Goal: Transaction & Acquisition: Purchase product/service

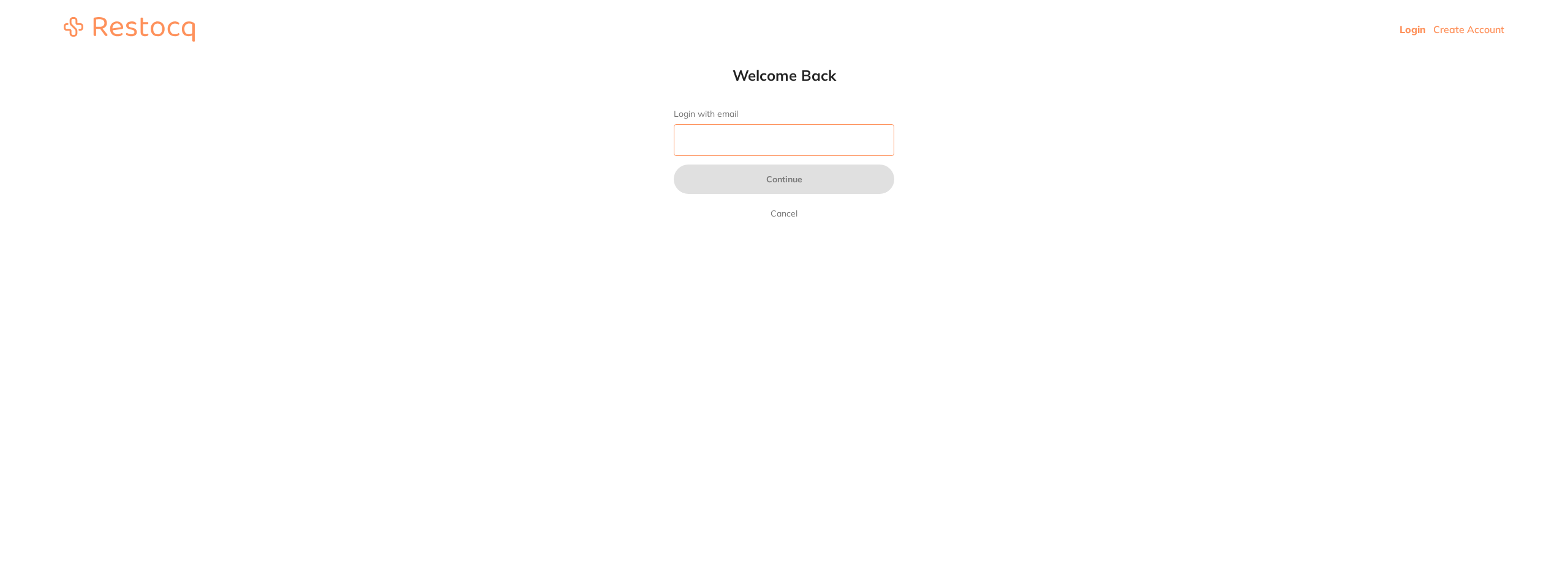
click at [740, 140] on input "Login with email" at bounding box center [784, 140] width 220 height 32
type input "[EMAIL_ADDRESS][PERSON_NAME][DOMAIN_NAME]"
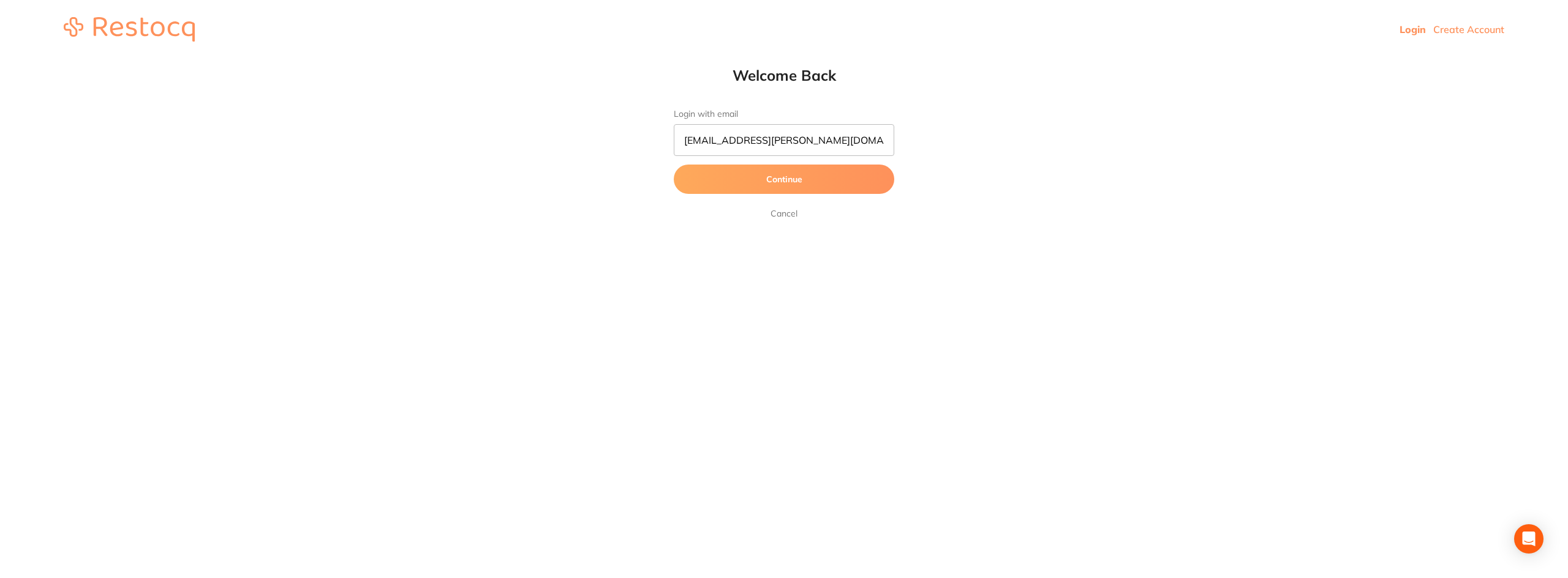
click at [747, 178] on button "Continue" at bounding box center [784, 179] width 220 height 29
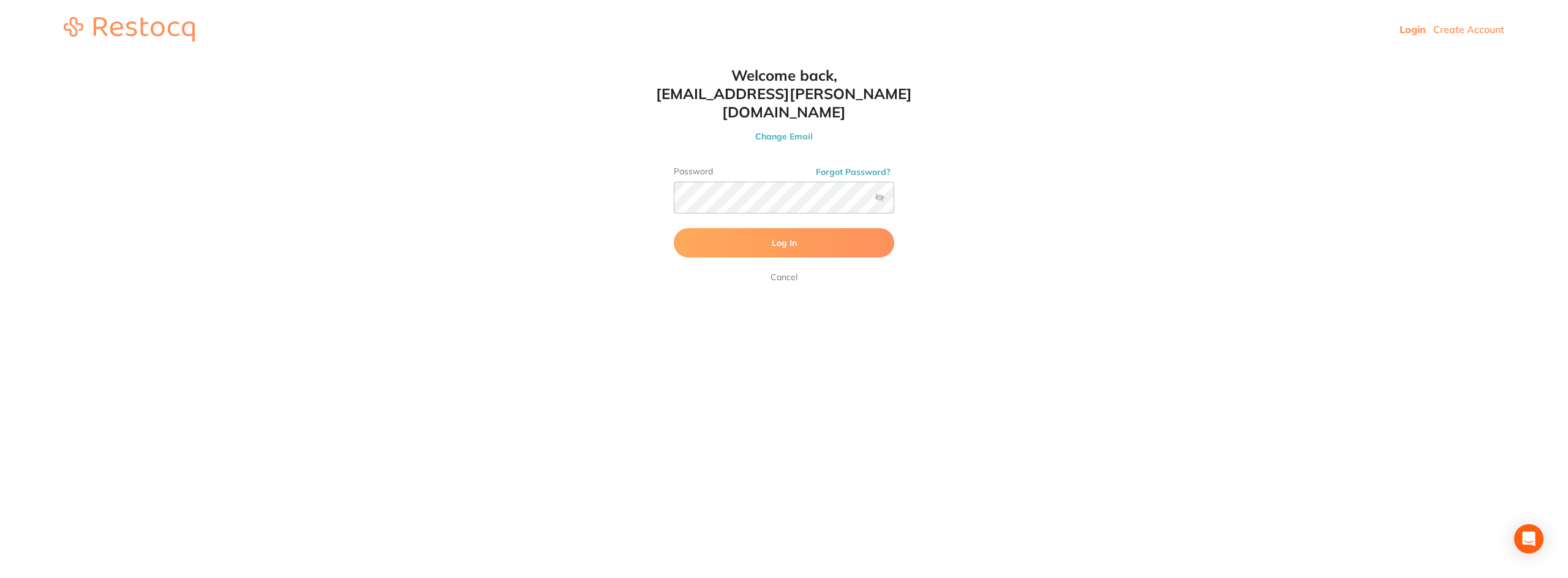
click at [757, 230] on button "Log In" at bounding box center [784, 243] width 220 height 29
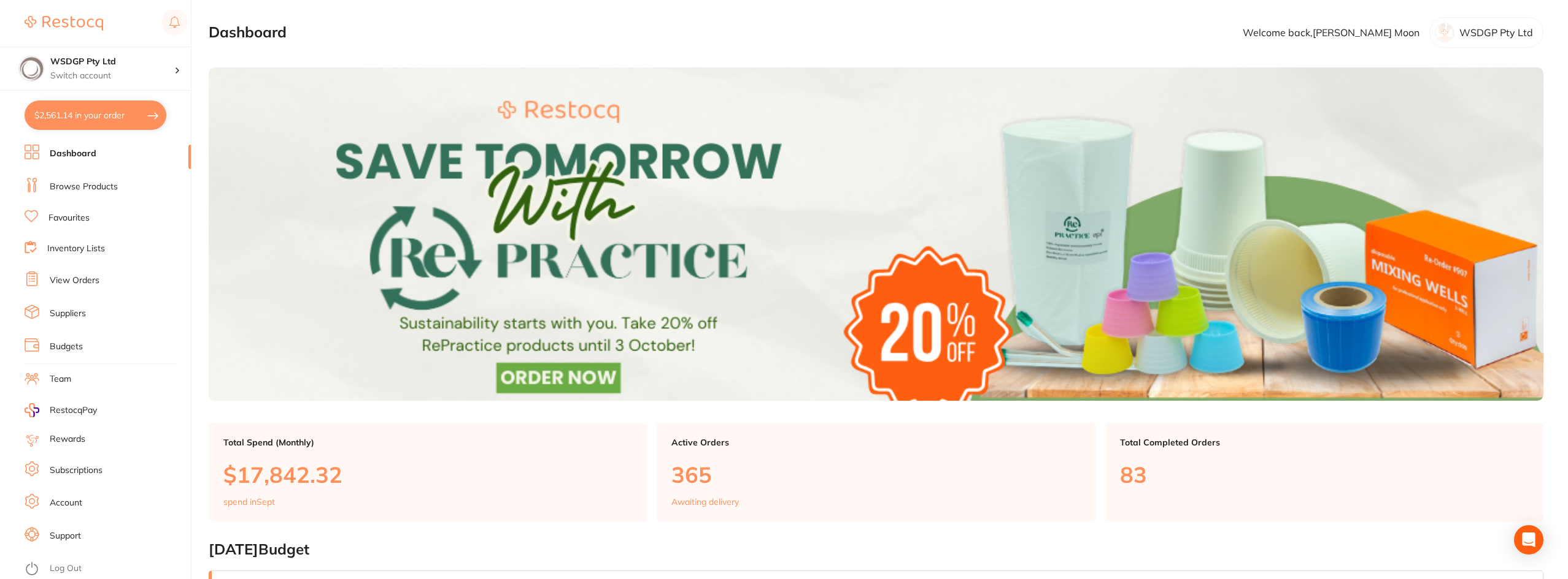
click at [82, 186] on link "Browse Products" at bounding box center [84, 187] width 68 height 12
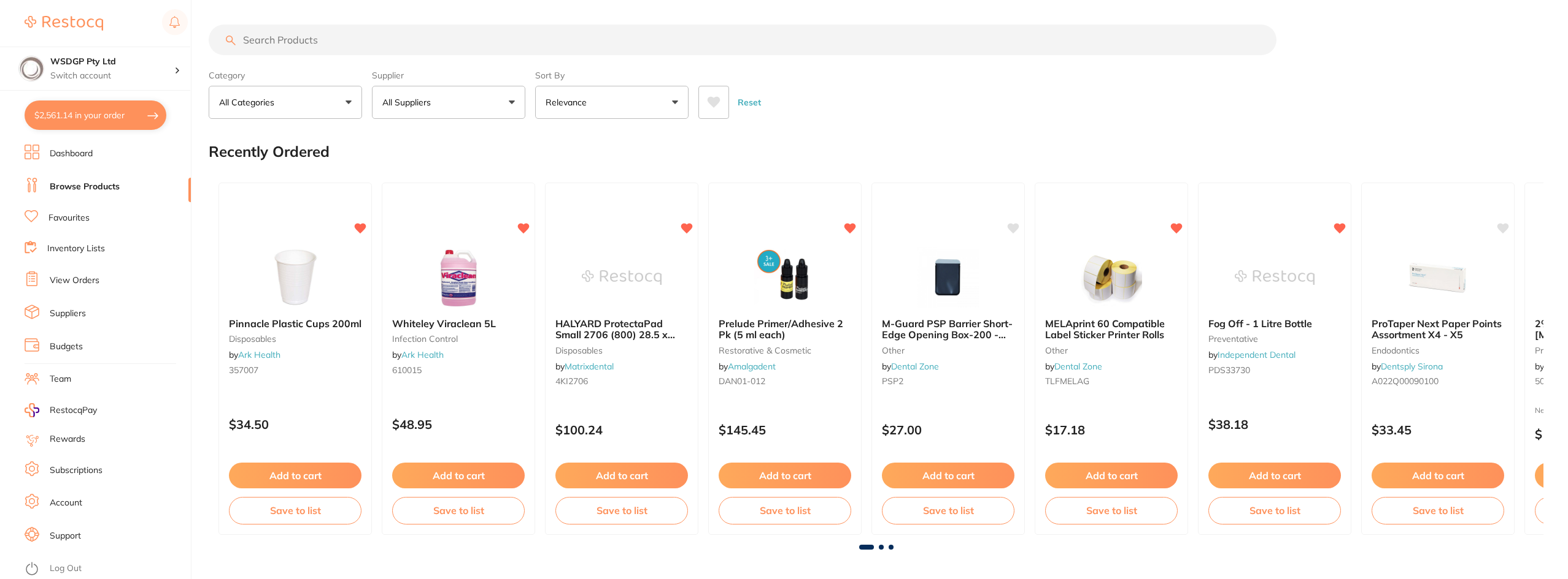
click at [365, 51] on input "search" at bounding box center [742, 40] width 1068 height 30
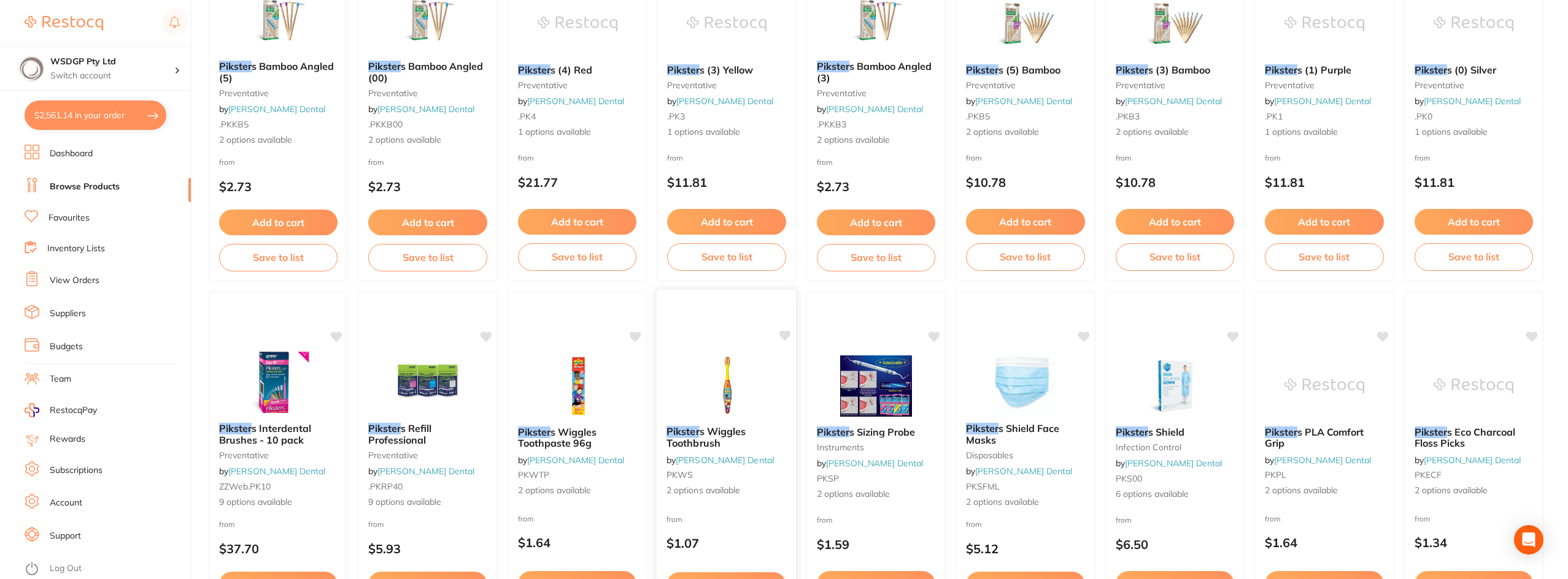
scroll to position [246, 0]
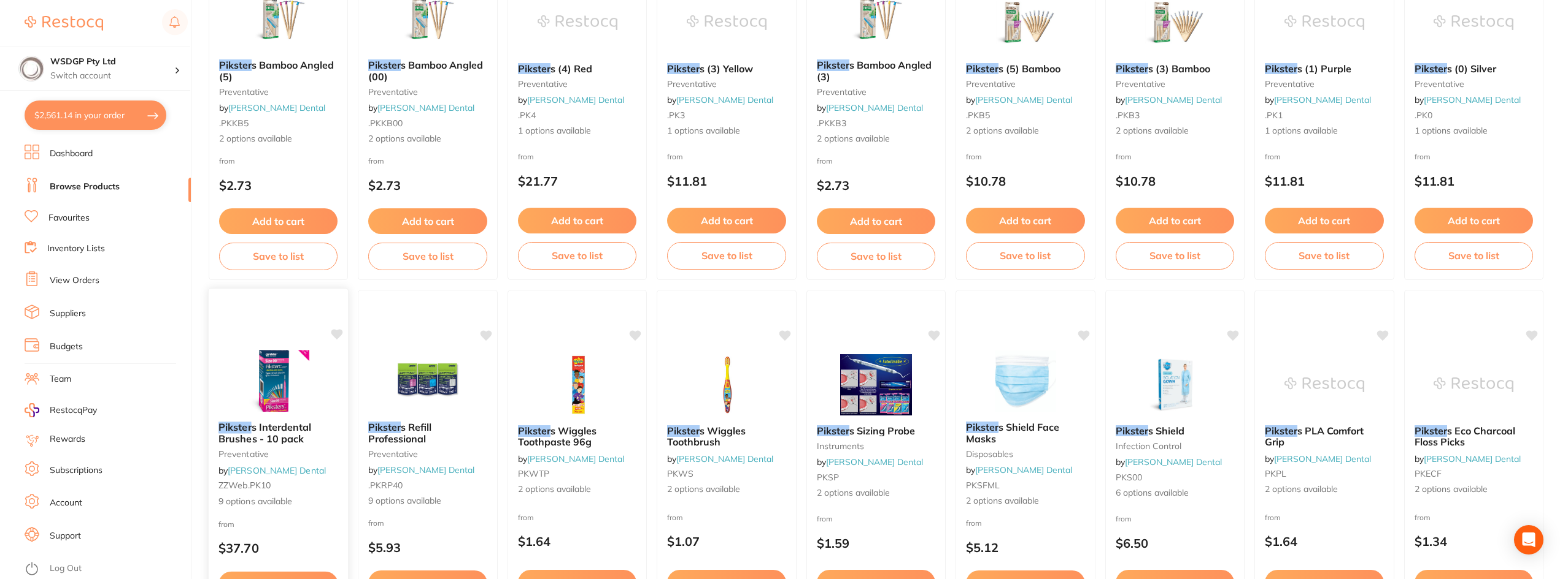
type input "pikster"
click at [243, 434] on span "s Interdental Brushes - 10 pack" at bounding box center [265, 433] width 93 height 24
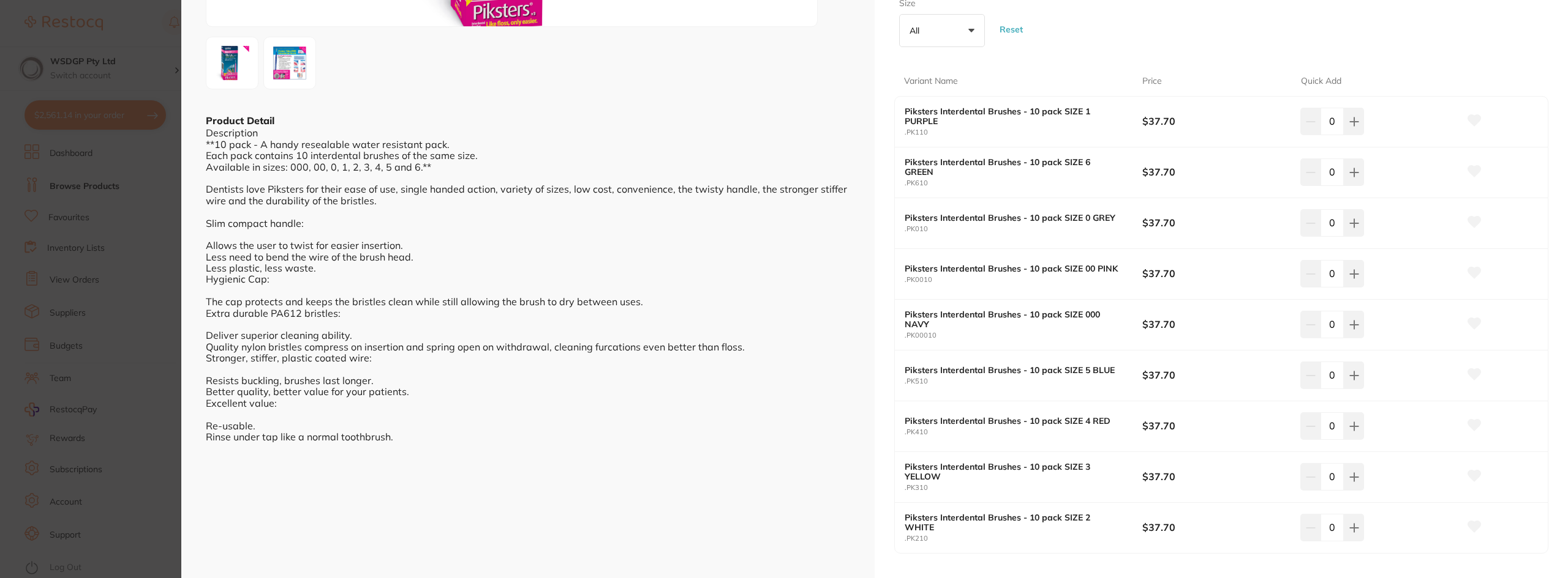
scroll to position [245, 0]
click at [1357, 427] on button at bounding box center [1354, 424] width 20 height 27
type input "1"
click at [1349, 372] on icon at bounding box center [1354, 374] width 10 height 10
type input "1"
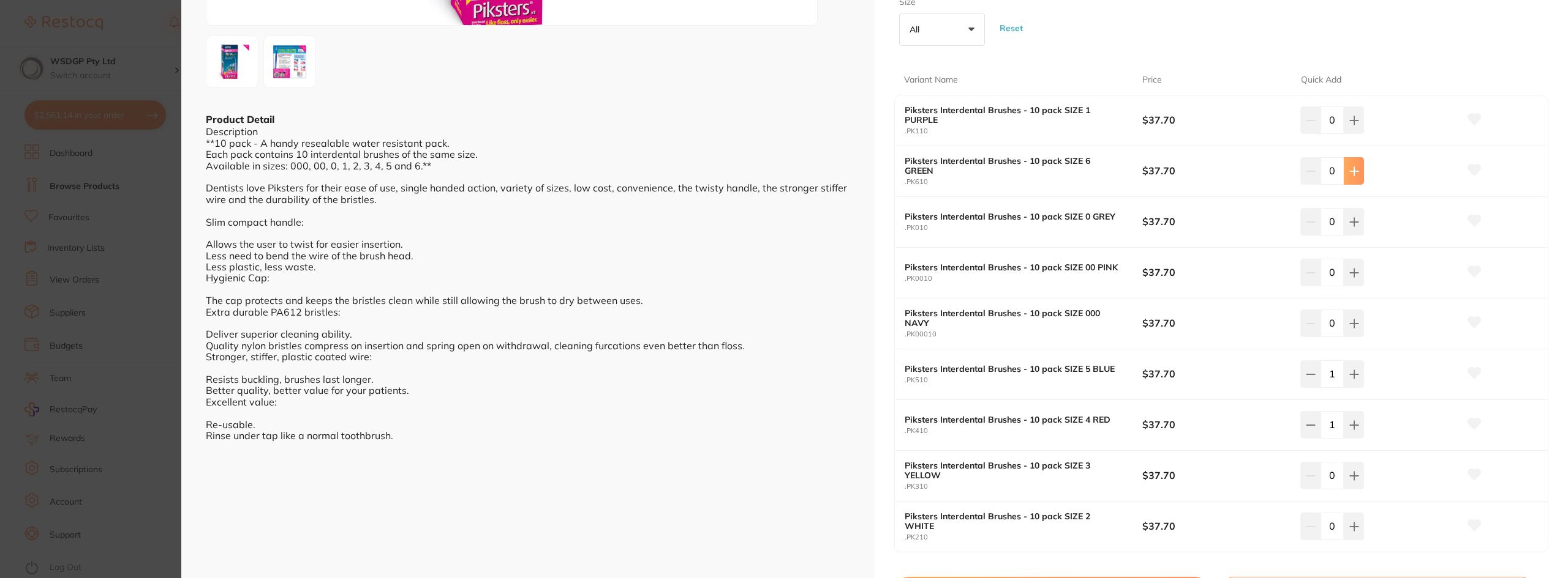
click at [1352, 178] on button at bounding box center [1354, 171] width 20 height 27
type input "1"
click at [1431, 431] on div "1" at bounding box center [1379, 424] width 158 height 27
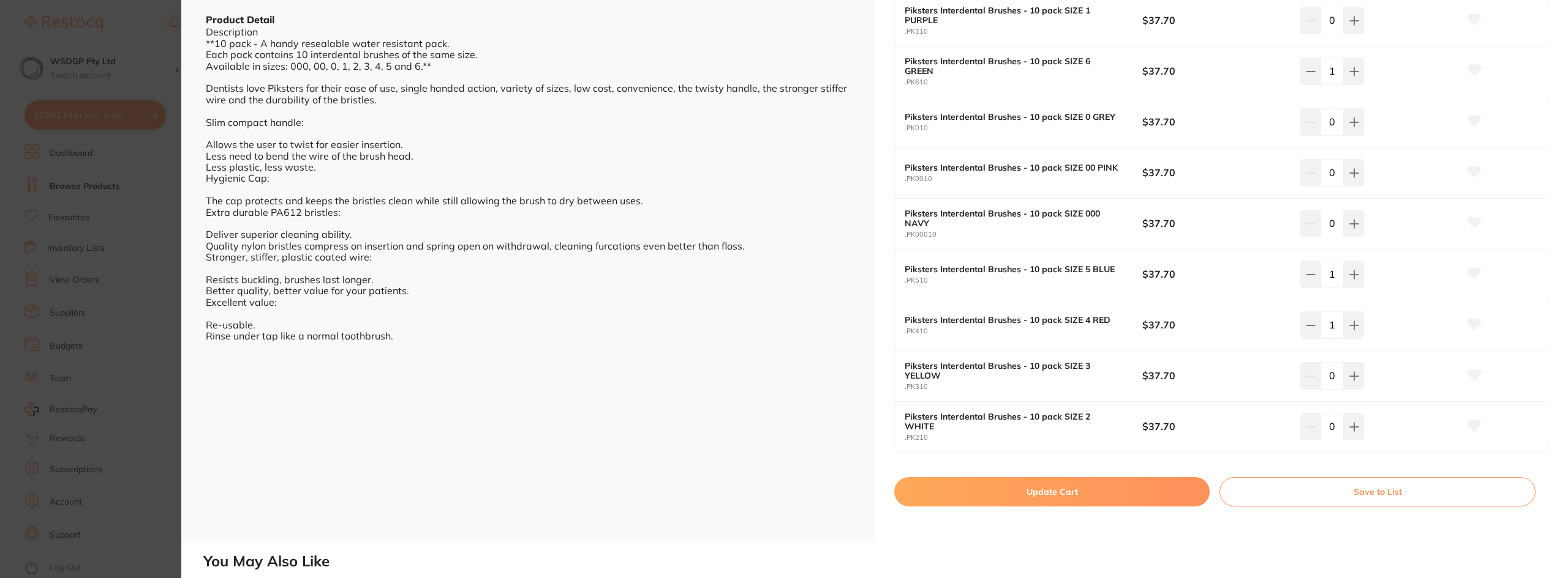
scroll to position [367, 0]
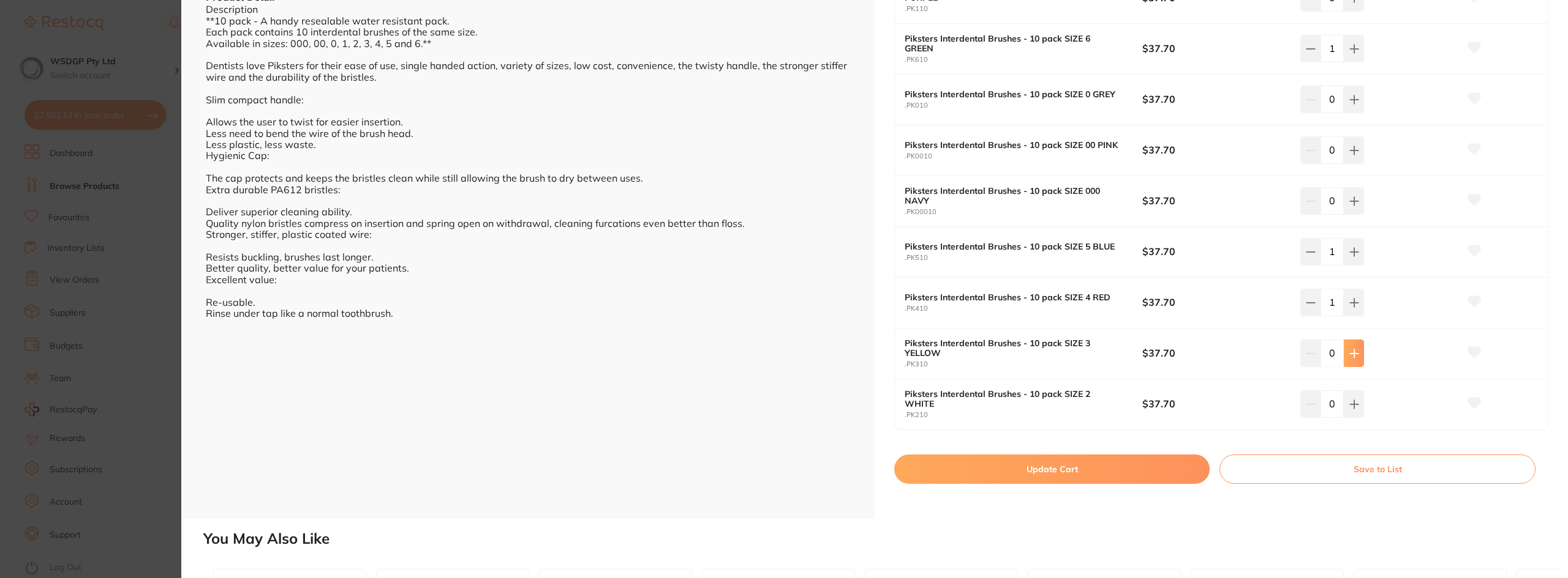
click at [1357, 356] on button at bounding box center [1354, 353] width 20 height 27
type input "1"
click at [1349, 416] on button at bounding box center [1354, 403] width 20 height 27
type input "1"
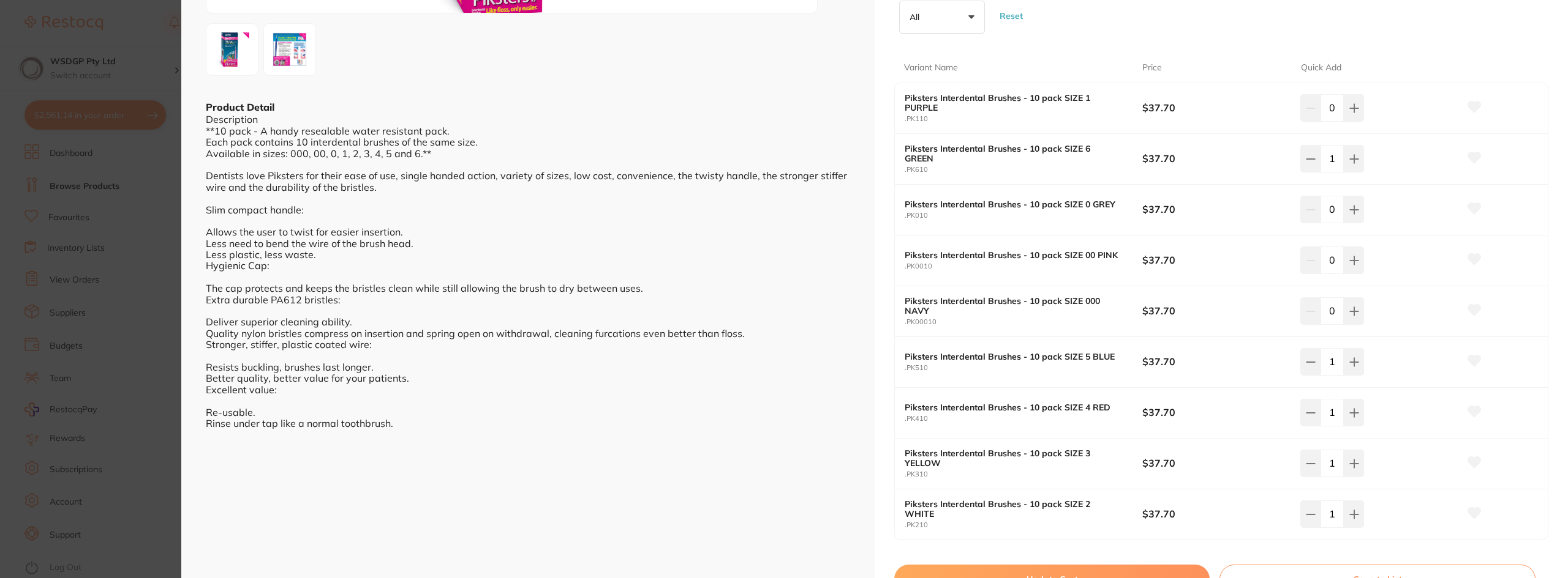
scroll to position [245, 0]
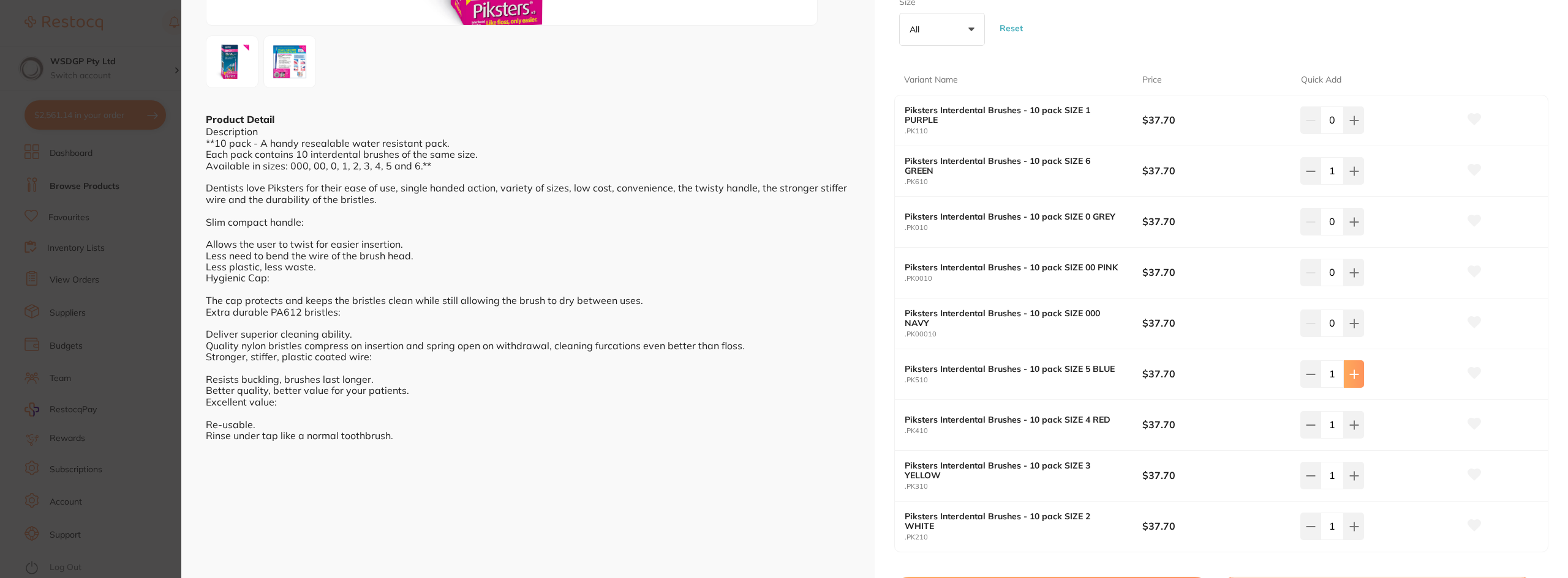
click at [1360, 380] on button at bounding box center [1354, 374] width 20 height 27
type input "2"
click at [1353, 326] on icon at bounding box center [1354, 324] width 10 height 10
type input "1"
click at [1356, 270] on button at bounding box center [1354, 272] width 20 height 27
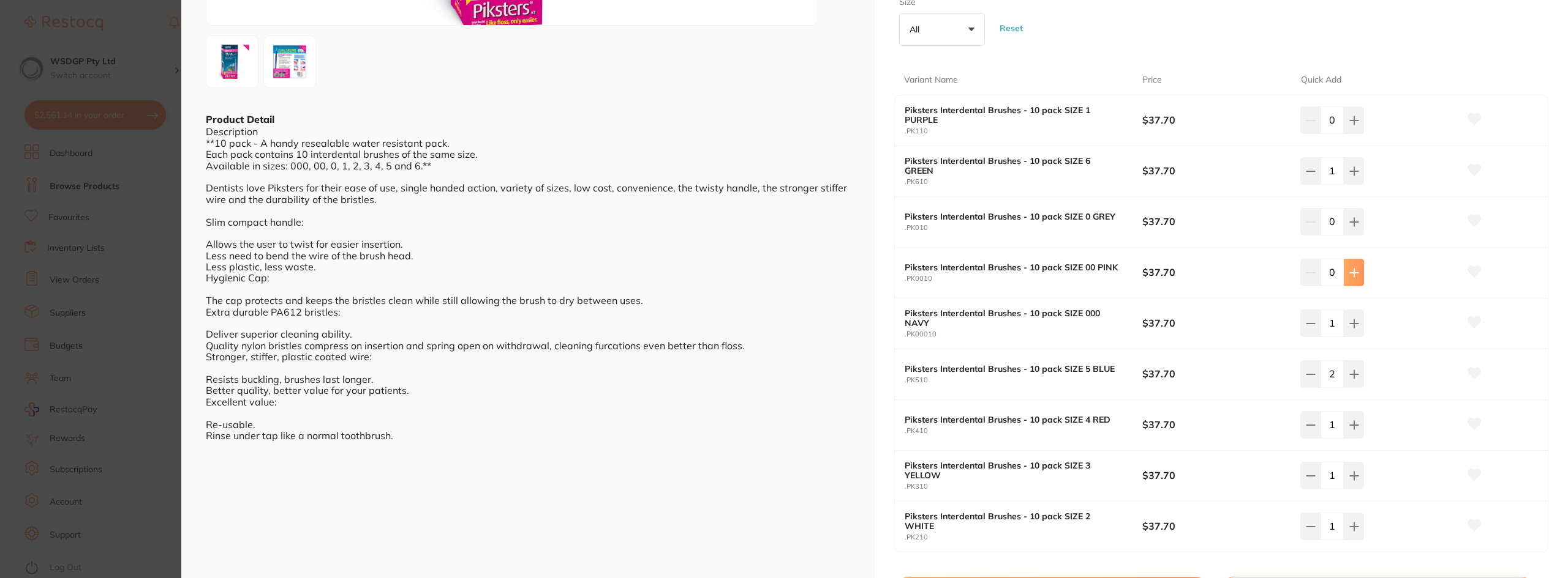
type input "1"
click at [1360, 209] on button at bounding box center [1354, 221] width 20 height 27
type input "1"
click at [1333, 119] on input "0" at bounding box center [1332, 119] width 23 height 27
click at [1350, 123] on icon at bounding box center [1354, 120] width 10 height 10
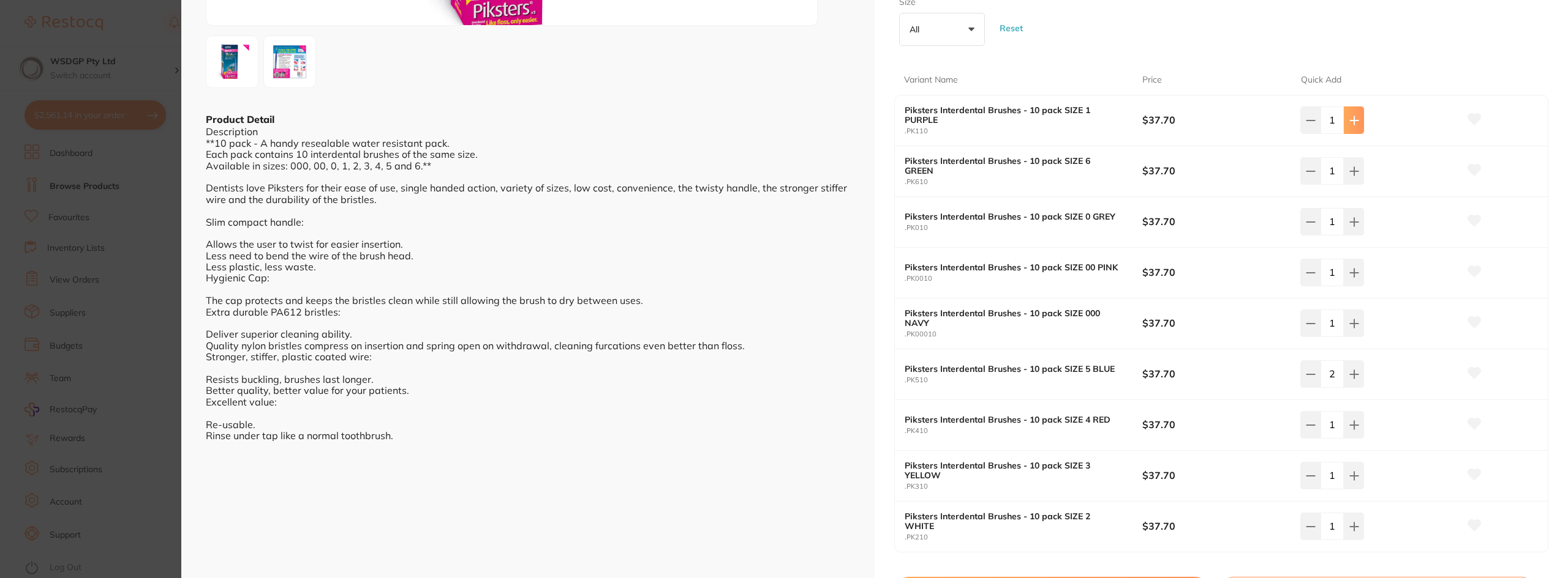
type input "1"
click at [1530, 456] on div "Piksters Interdental Brushes - 10 pack SIZE 3 YELLOW .PK310 $37.70 1" at bounding box center [1221, 476] width 653 height 50
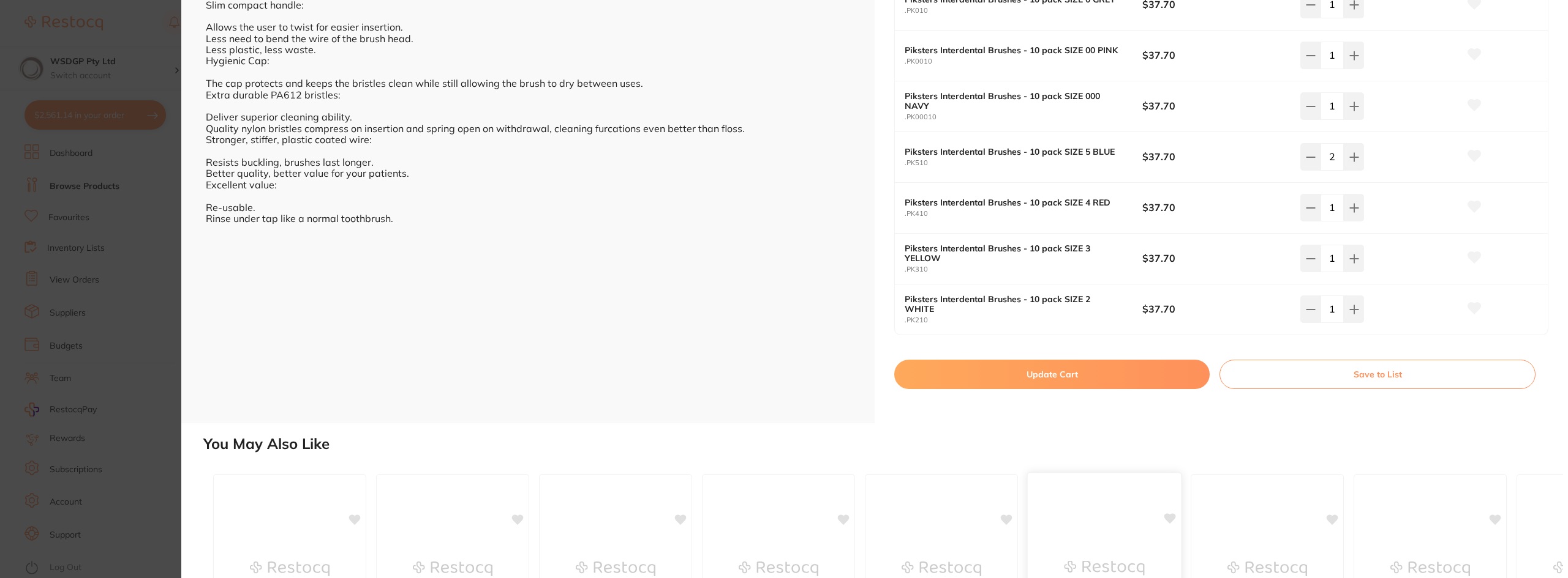
scroll to position [673, 0]
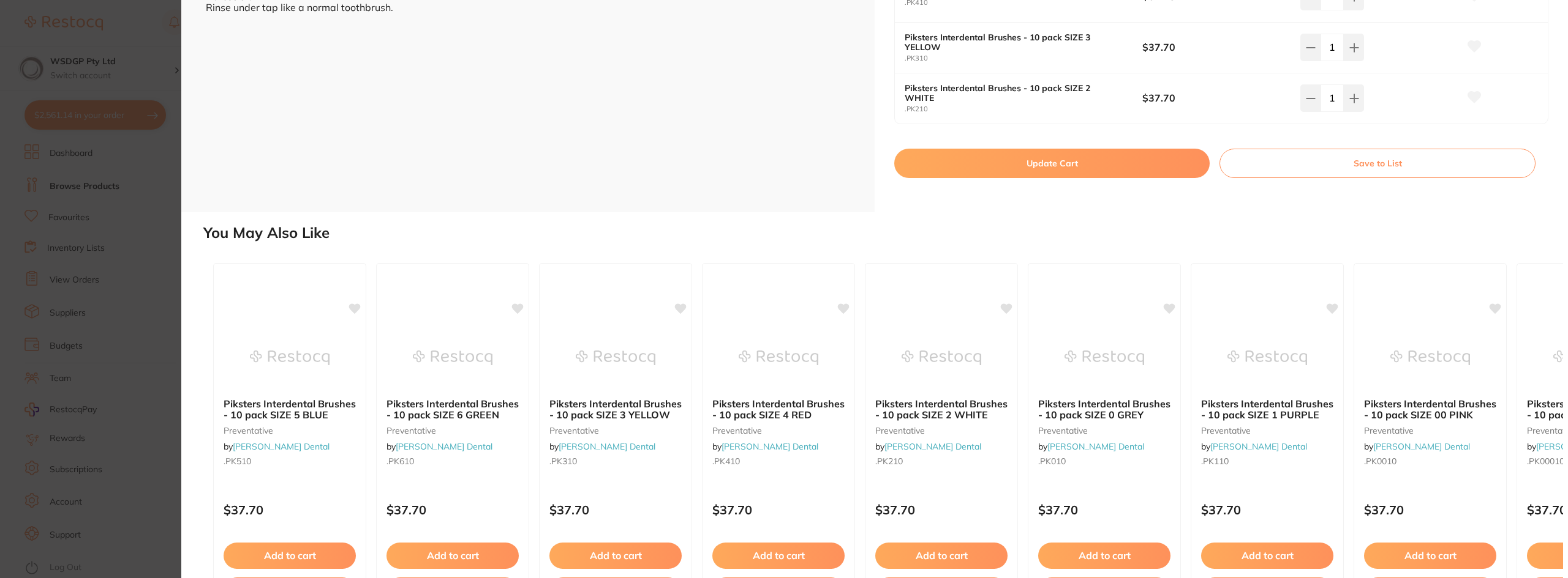
click at [1040, 168] on button "Update Cart" at bounding box center [1052, 164] width 315 height 29
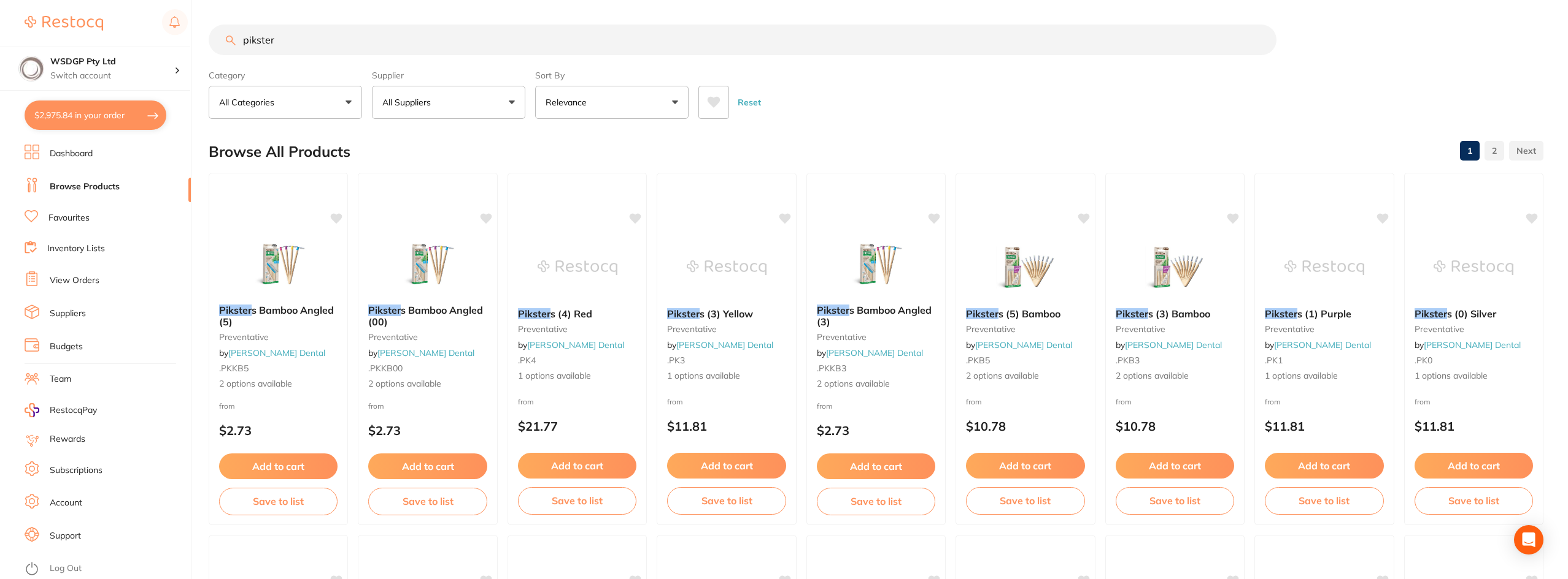
click at [82, 127] on button "$2,975.84 in your order" at bounding box center [96, 115] width 142 height 30
checkbox input "true"
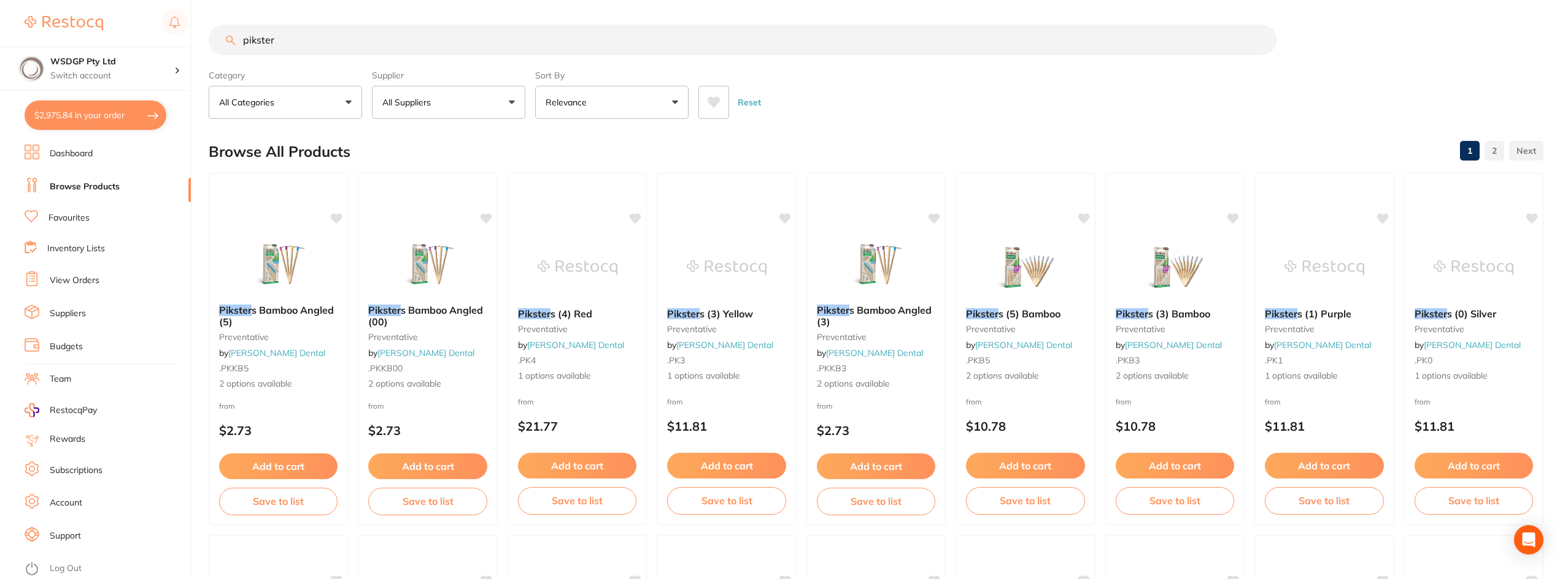
checkbox input "true"
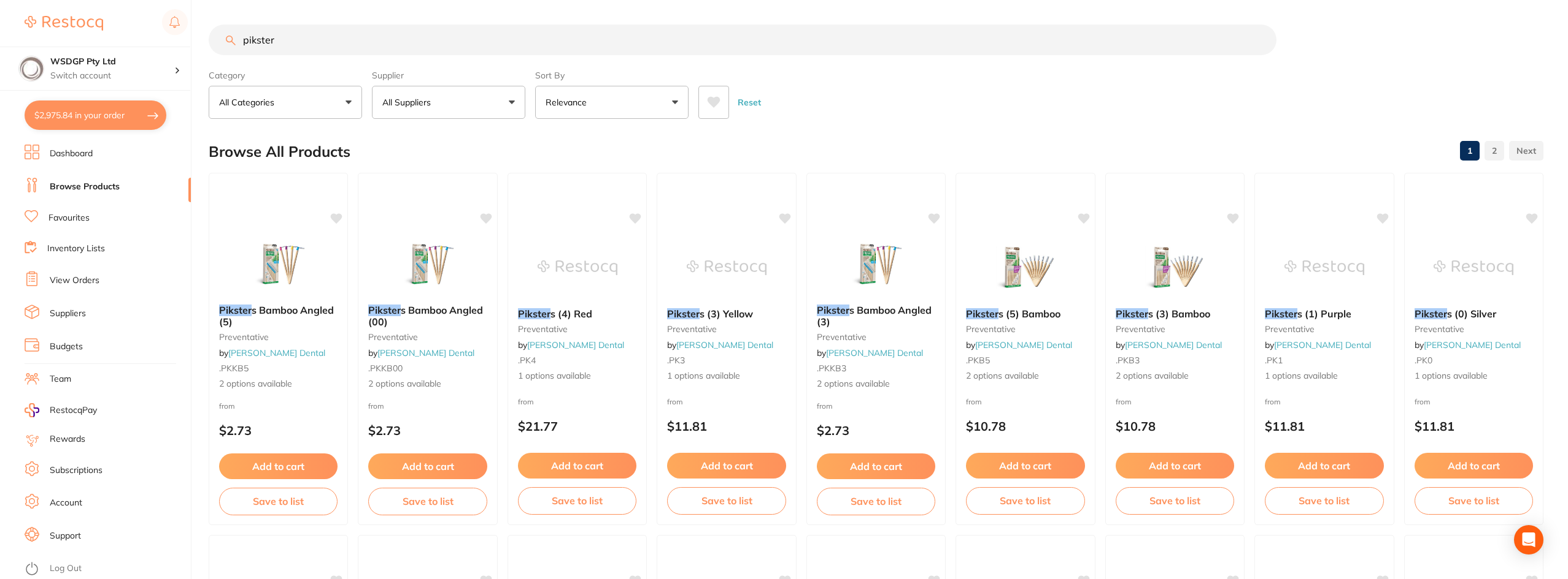
checkbox input "true"
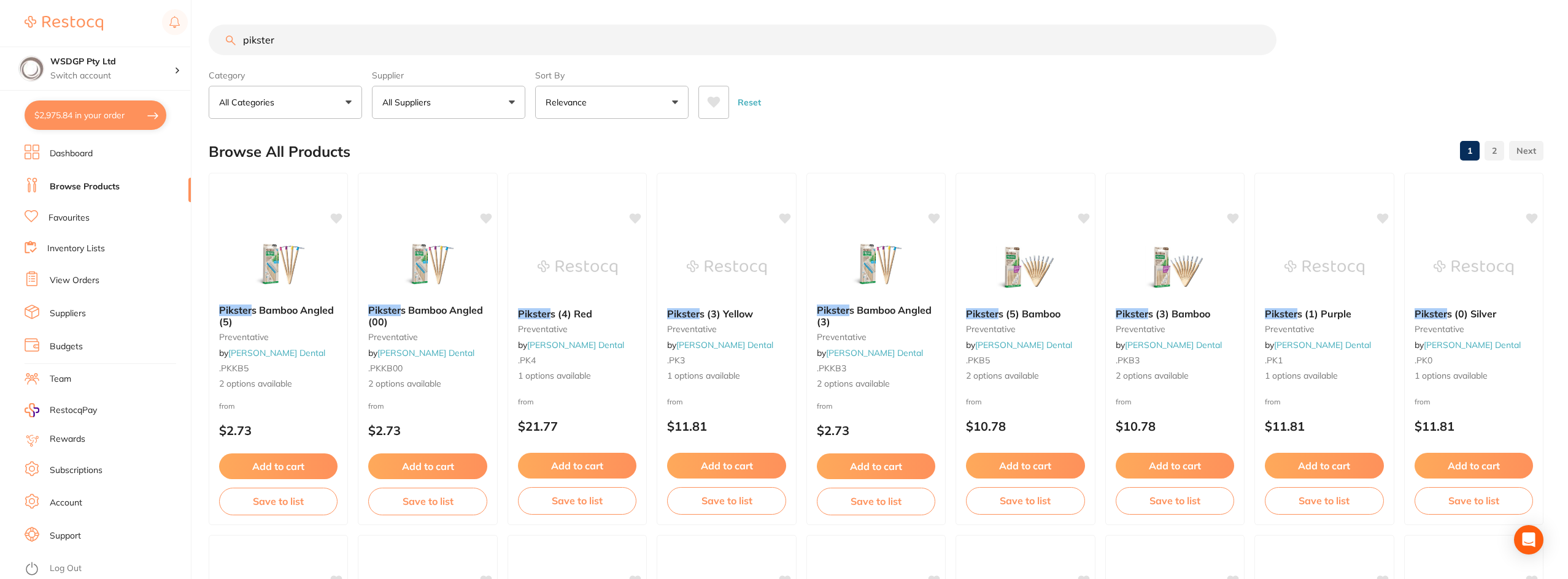
checkbox input "true"
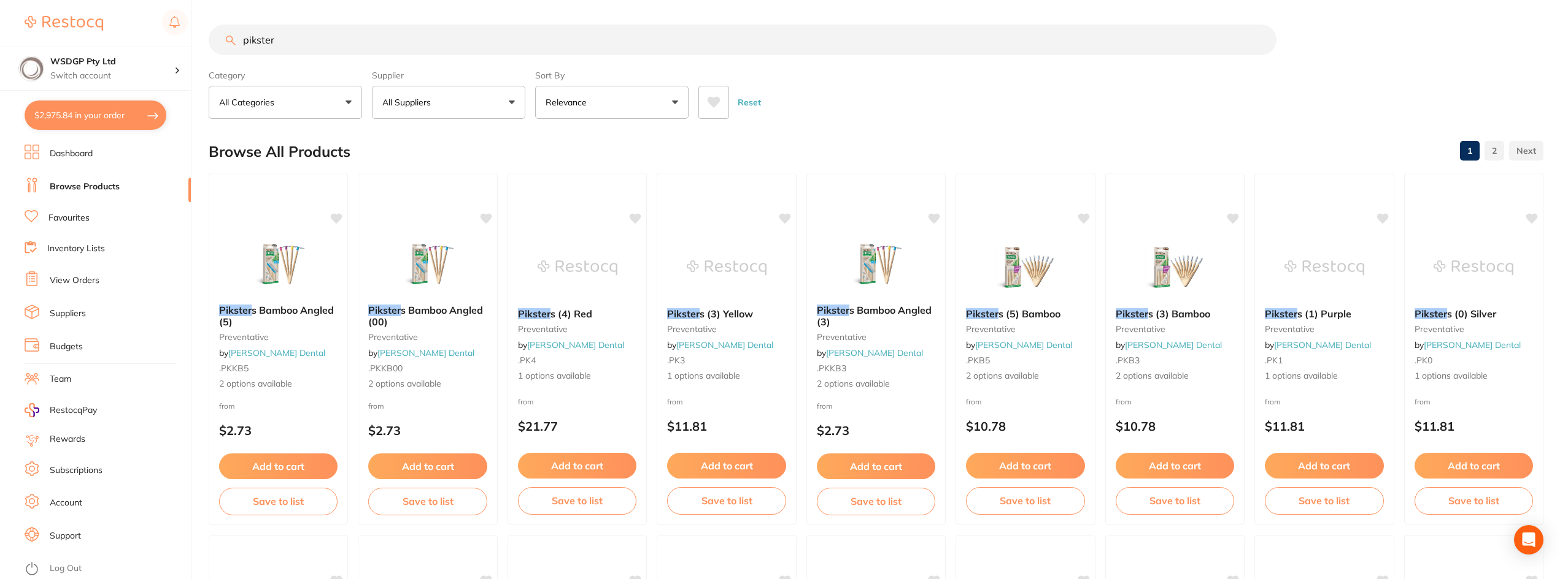
checkbox input "true"
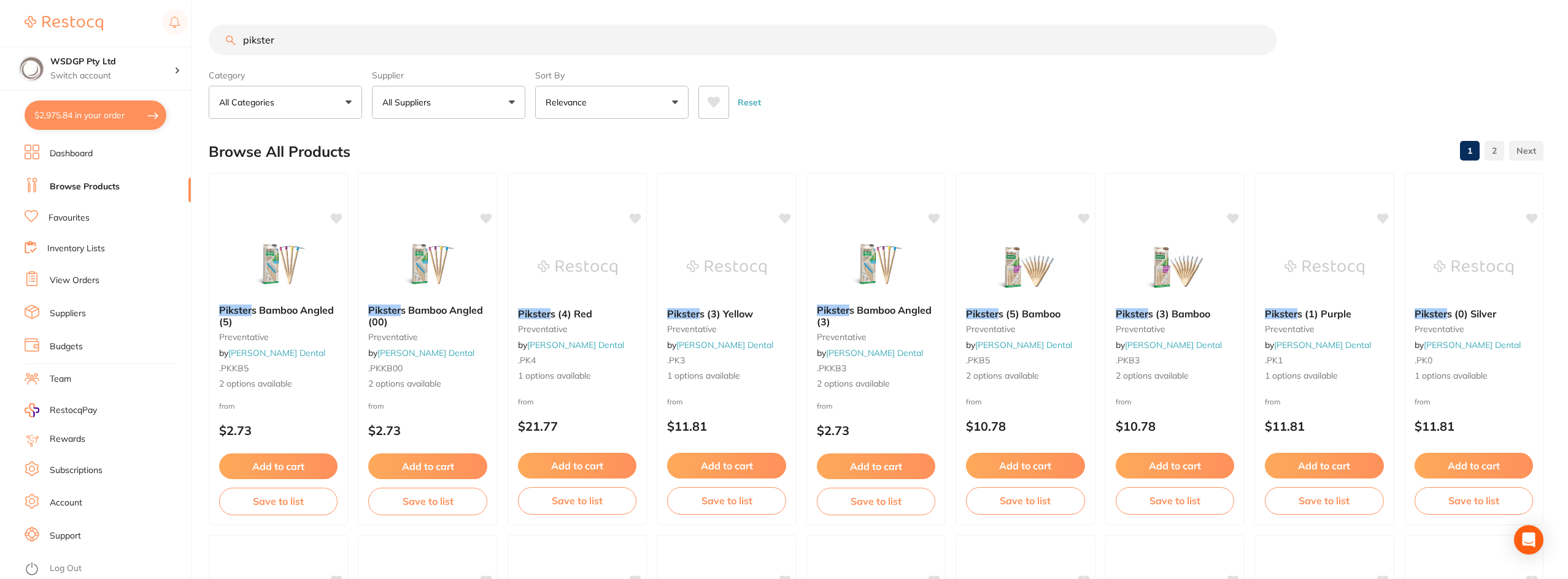
checkbox input "true"
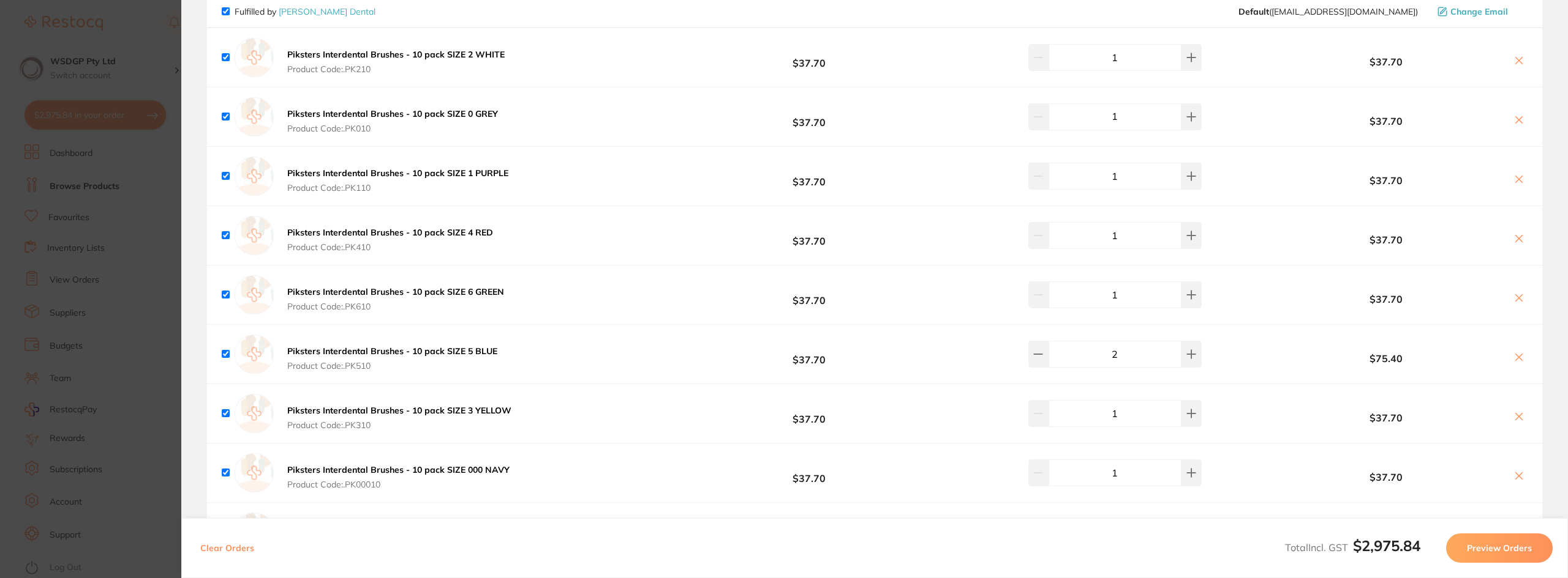
scroll to position [1, 0]
drag, startPoint x: 1207, startPoint y: 546, endPoint x: 1215, endPoint y: 554, distance: 11.3
click at [1208, 548] on div "Clear Orders Total Incl. GST $2,975.84 Preview Orders" at bounding box center [875, 548] width 1386 height 60
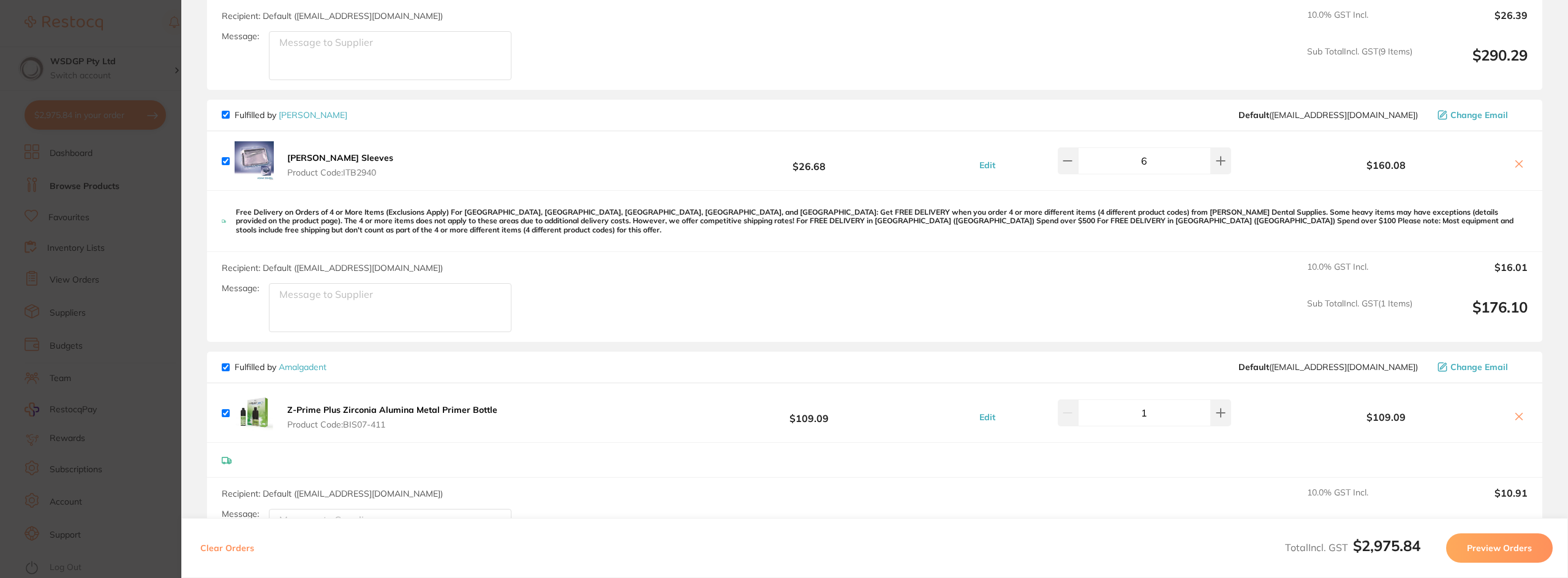
scroll to position [735, 0]
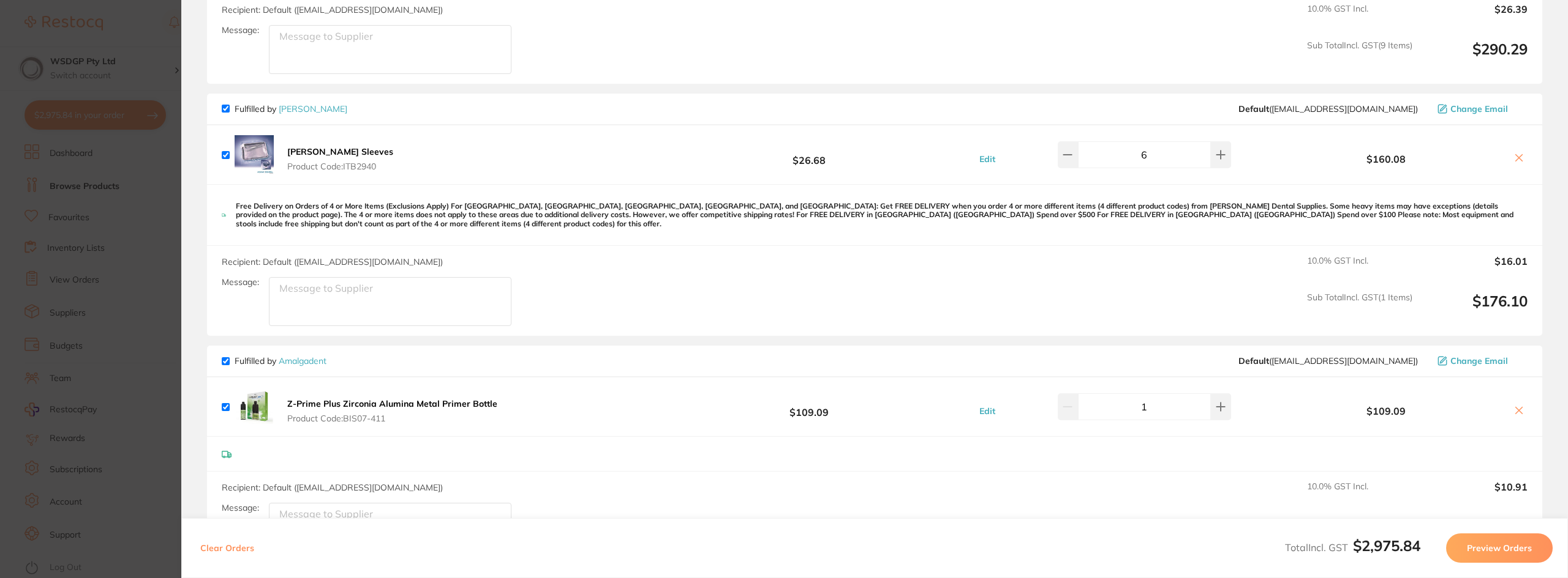
click at [227, 112] on input "checkbox" at bounding box center [226, 109] width 8 height 8
checkbox input "false"
click at [230, 361] on span "Fulfilled by Amalgadent" at bounding box center [274, 361] width 105 height 11
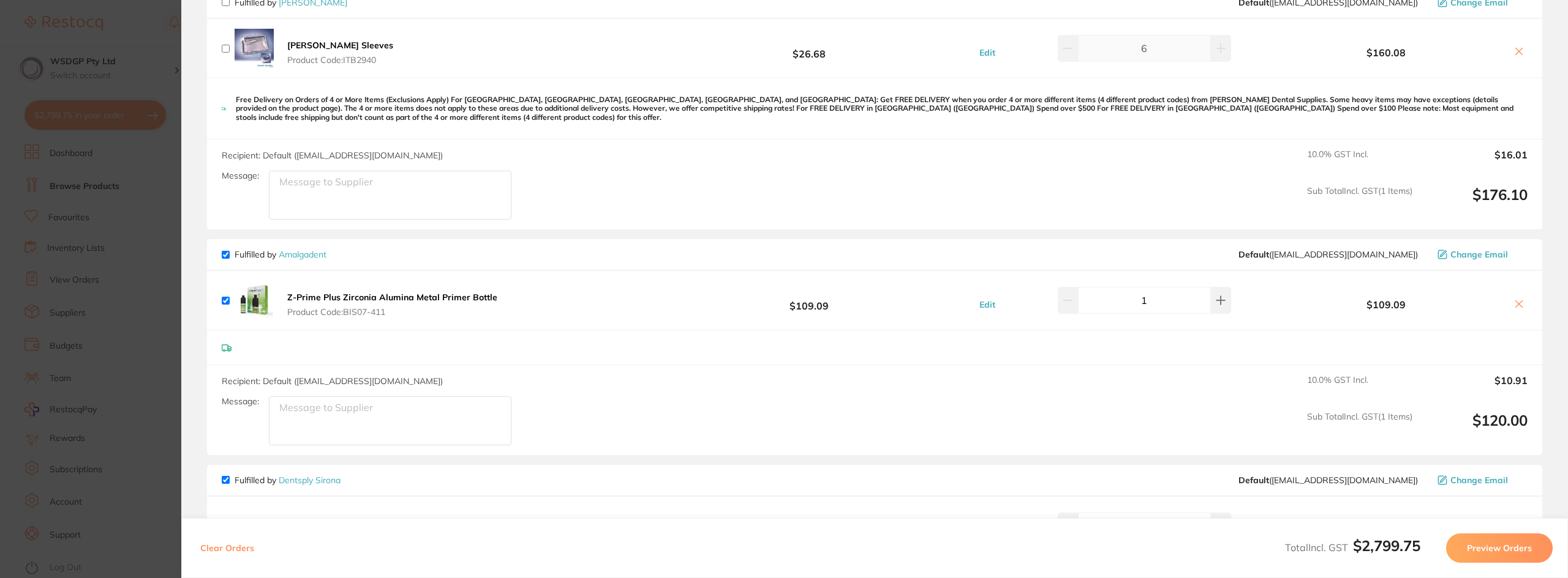
scroll to position [857, 0]
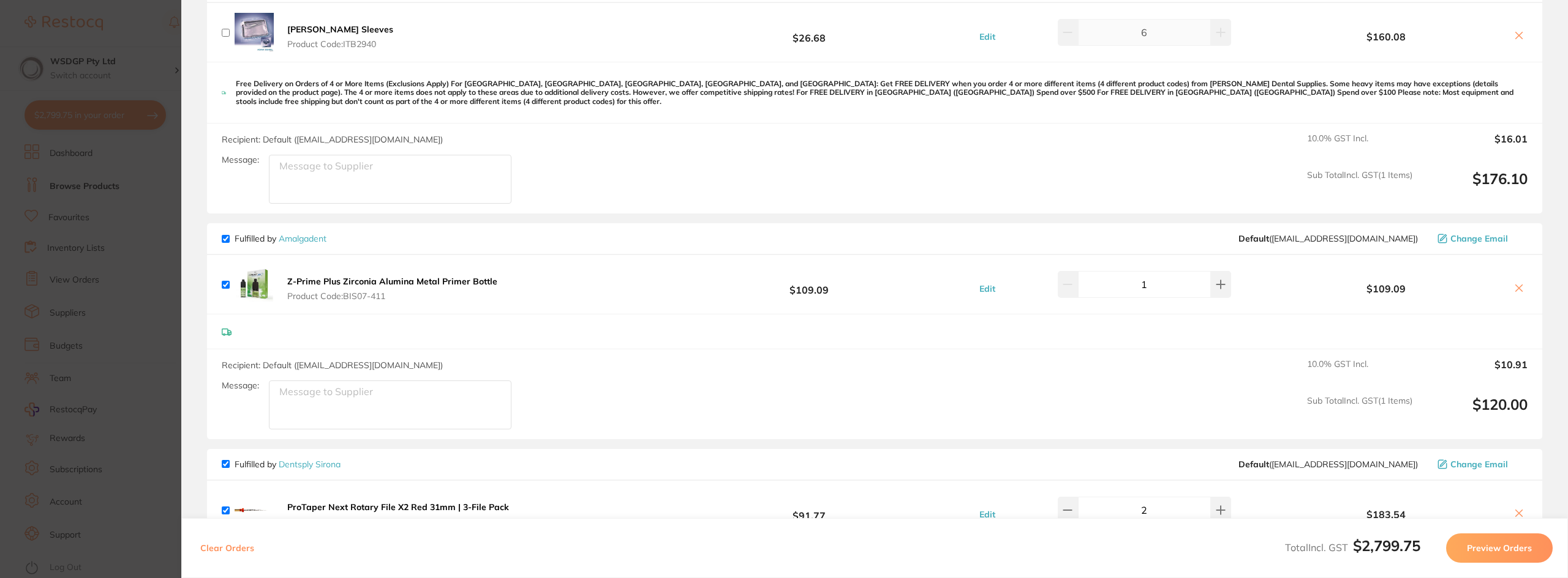
click at [226, 242] on input "checkbox" at bounding box center [226, 239] width 8 height 8
checkbox input "false"
click at [226, 461] on input "checkbox" at bounding box center [226, 464] width 8 height 8
checkbox input "false"
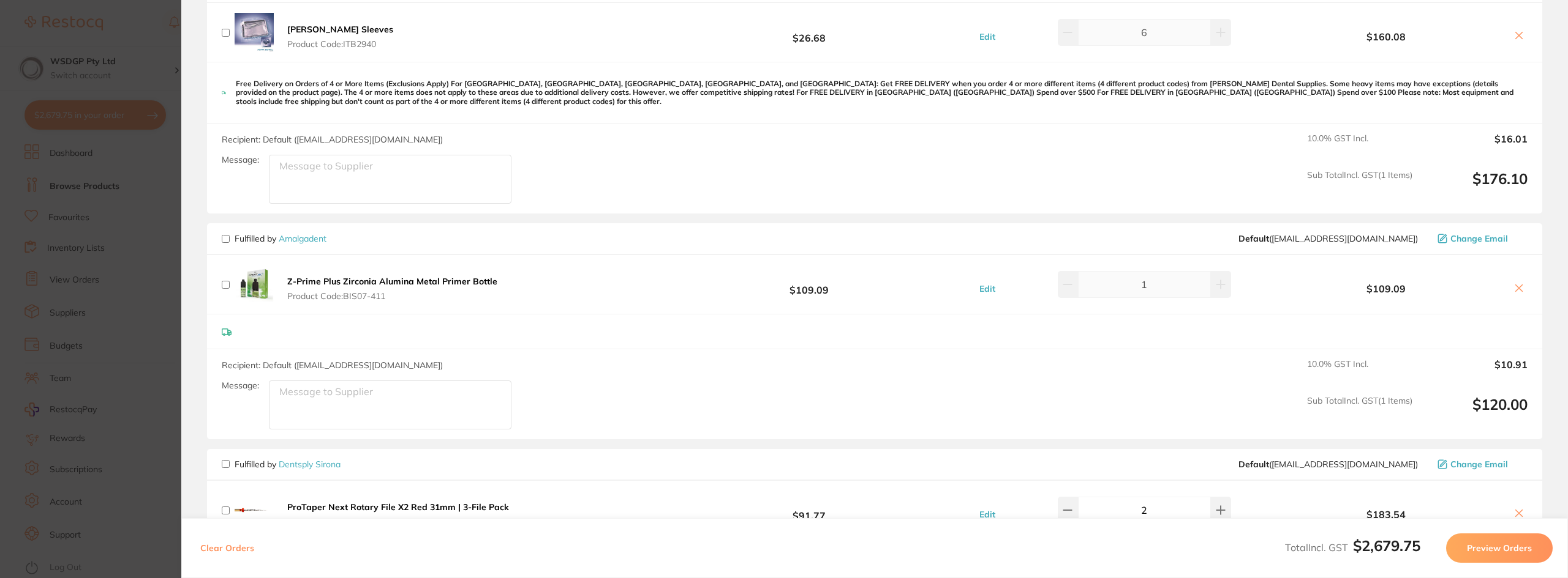
checkbox input "false"
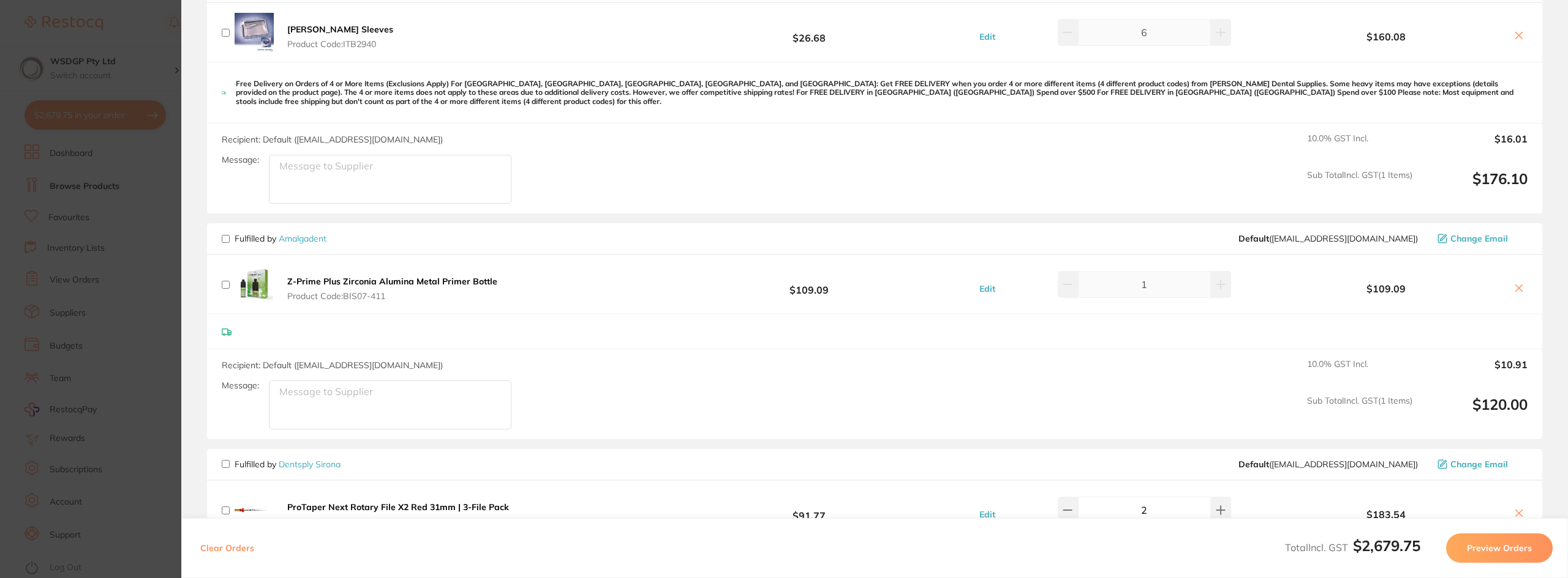
checkbox input "false"
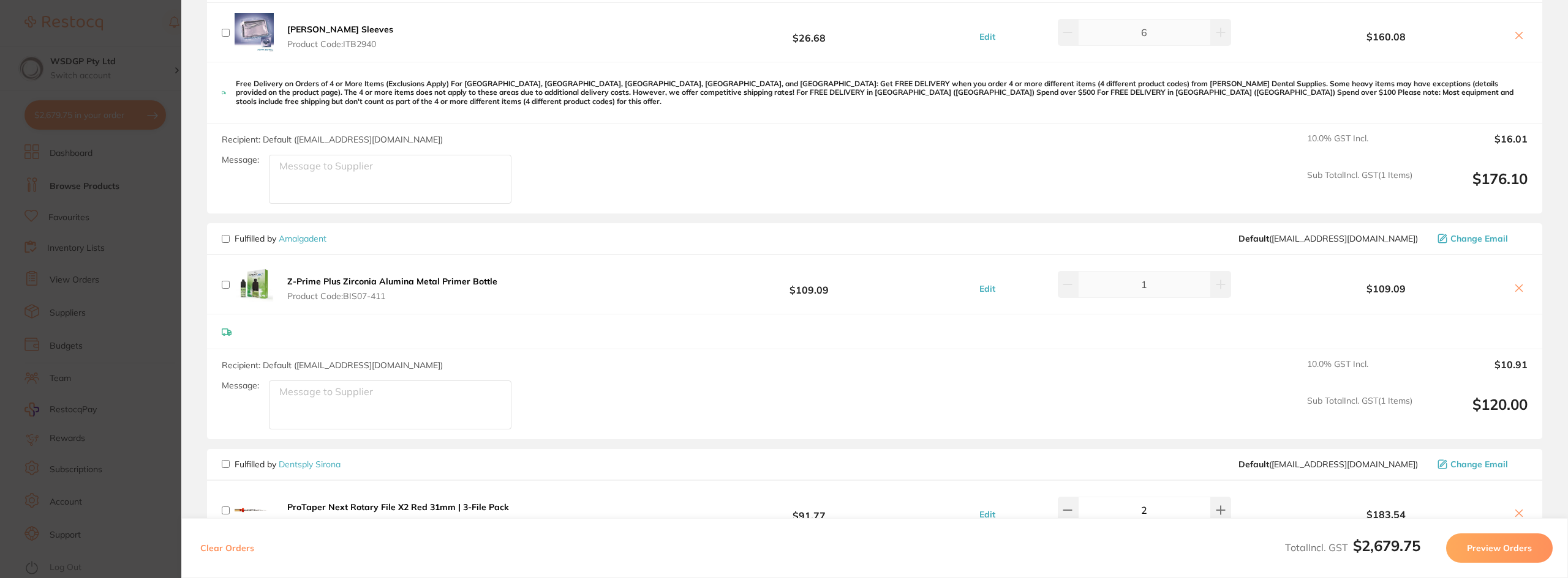
checkbox input "false"
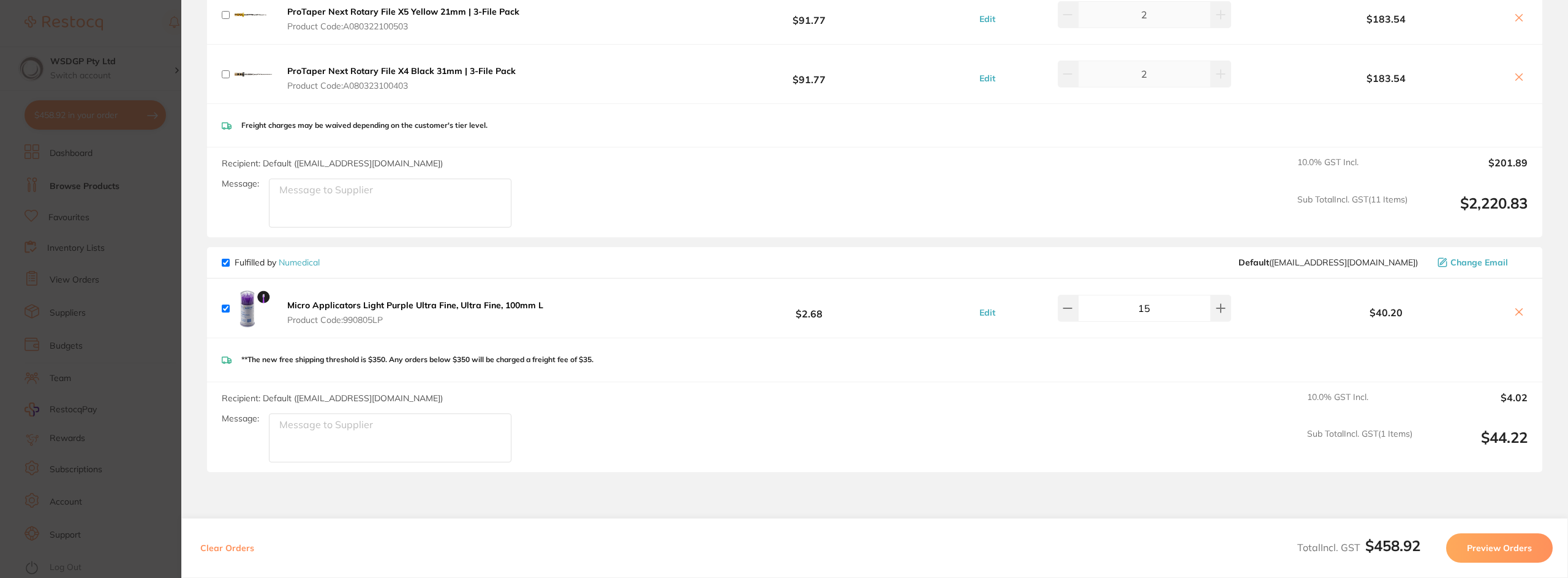
scroll to position [1898, 0]
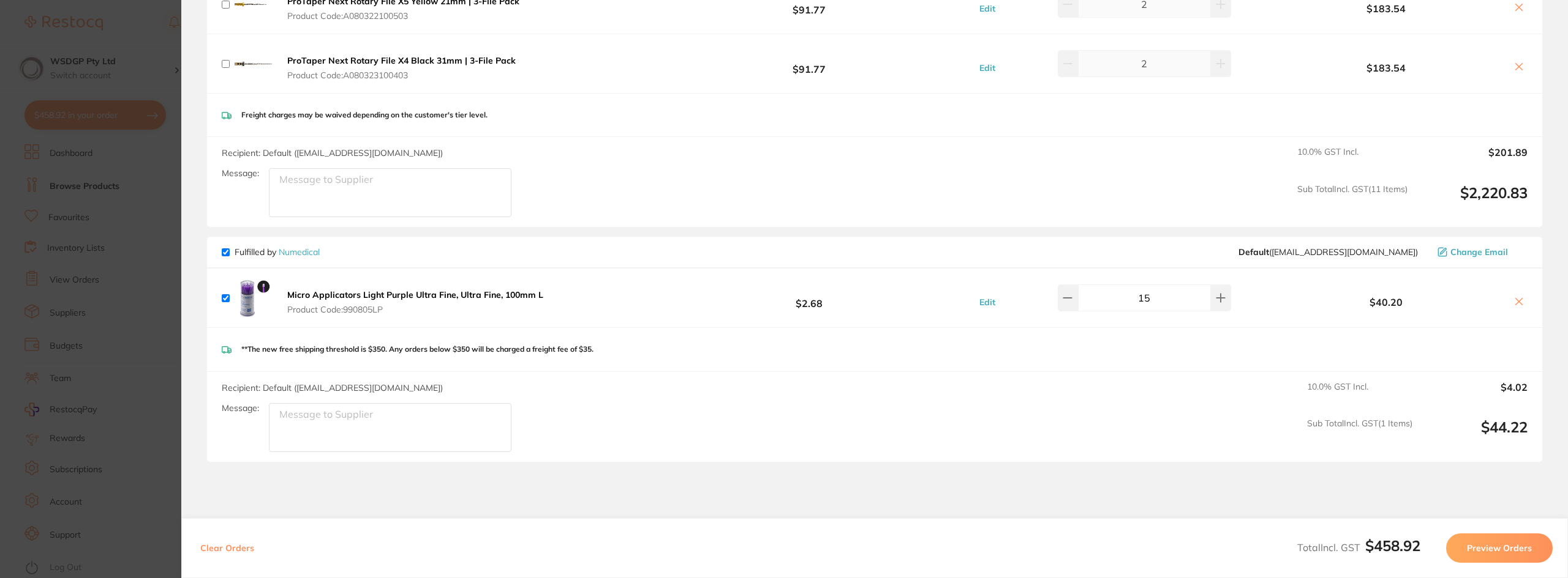
click at [235, 251] on p "Fulfilled by Numedical" at bounding box center [277, 252] width 85 height 10
drag, startPoint x: 228, startPoint y: 252, endPoint x: 239, endPoint y: 258, distance: 12.5
click at [228, 255] on input "checkbox" at bounding box center [226, 252] width 8 height 8
checkbox input "false"
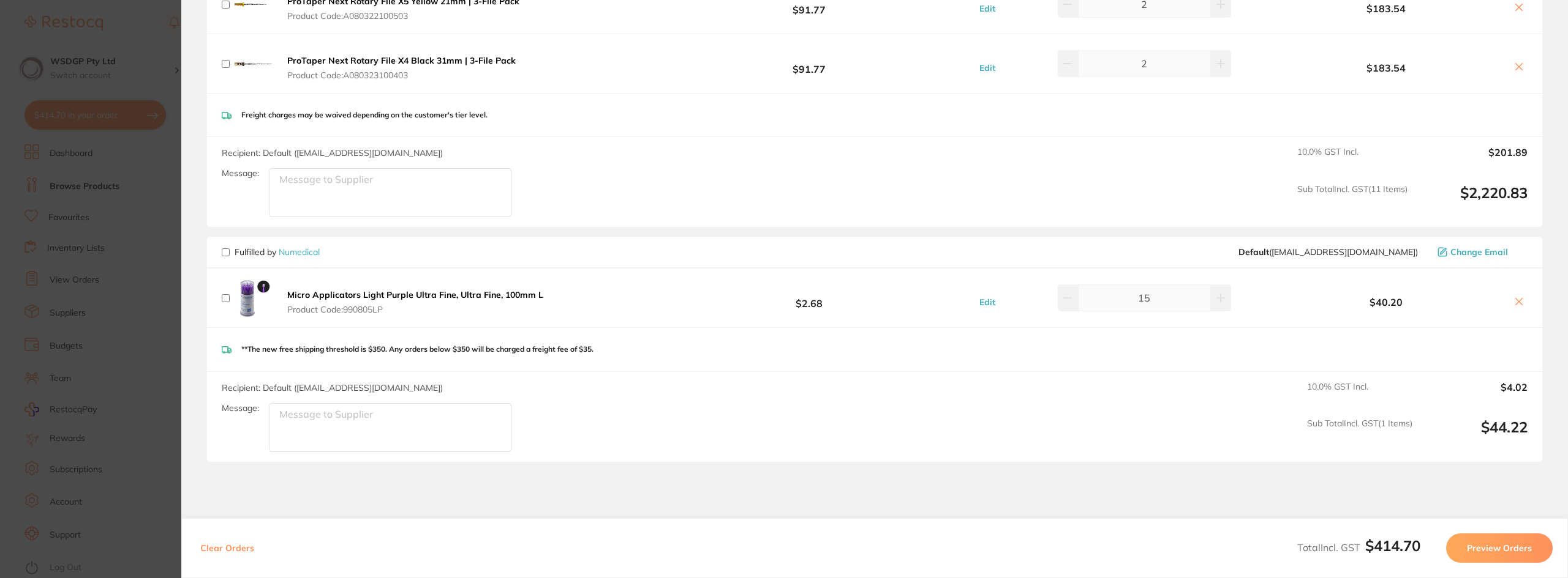
click at [1486, 548] on button "Preview Orders" at bounding box center [1499, 549] width 106 height 29
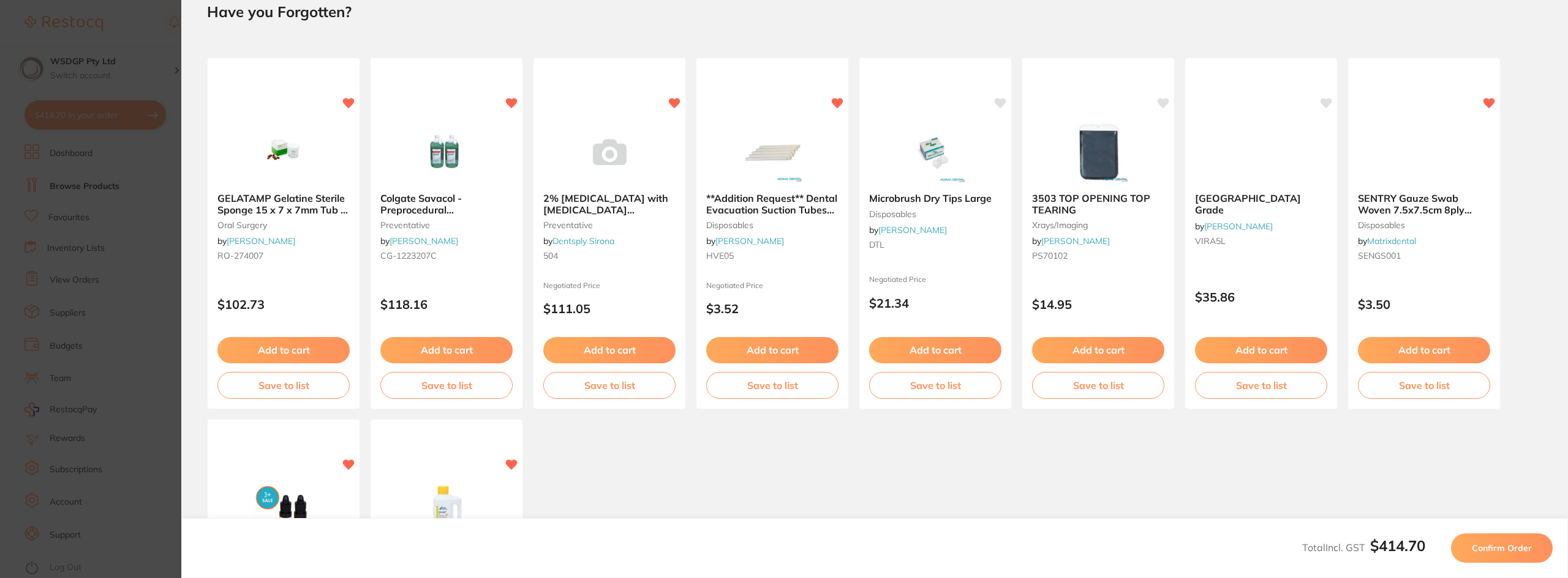
scroll to position [0, 0]
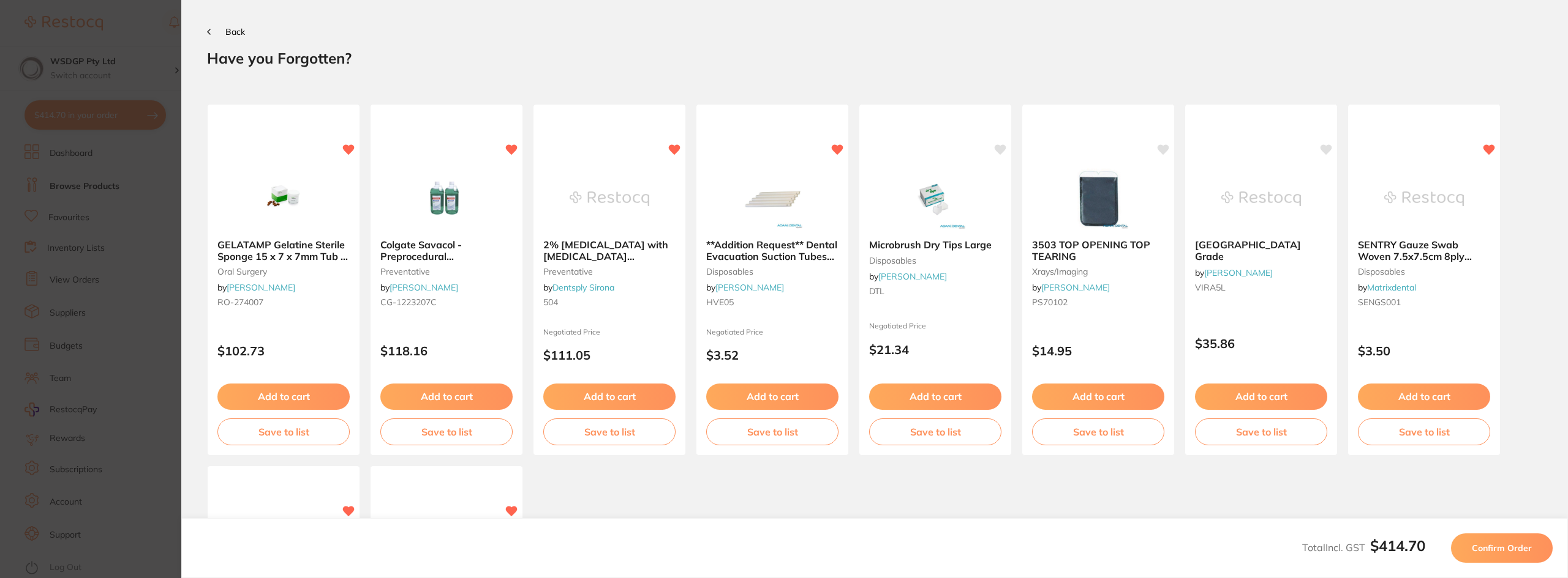
click at [1519, 558] on button "Confirm Order" at bounding box center [1501, 549] width 102 height 29
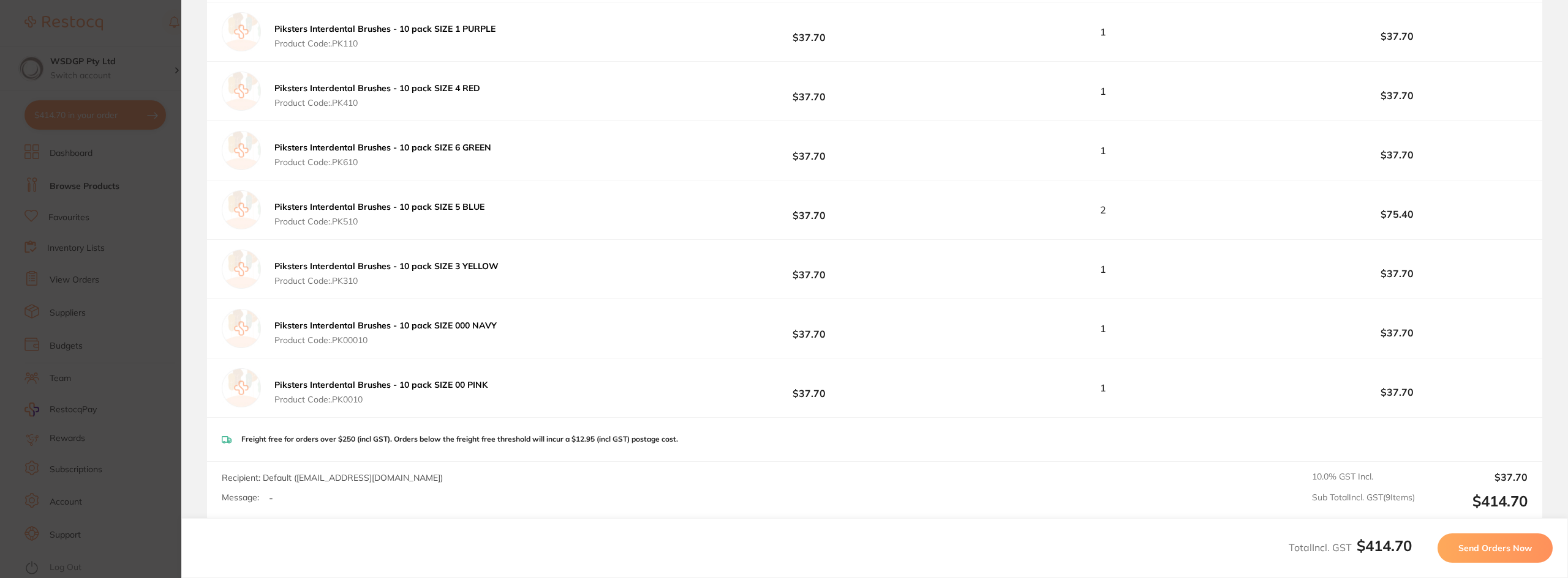
scroll to position [428, 0]
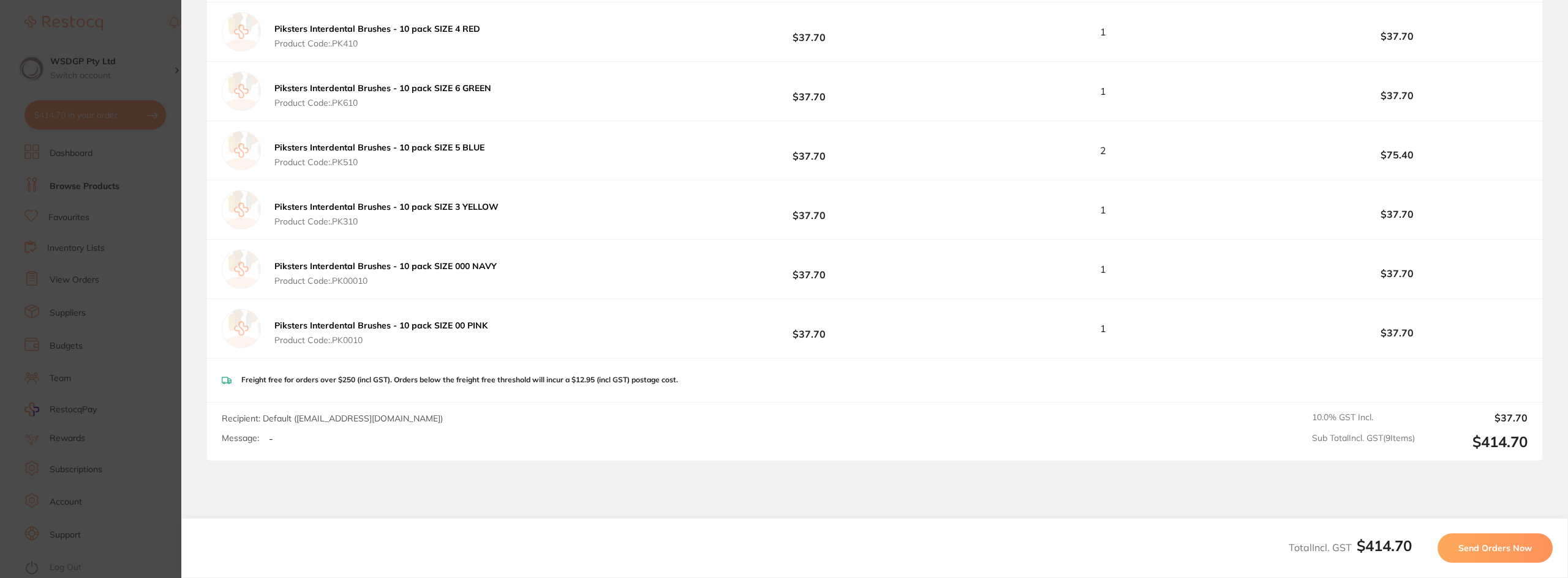
click at [1476, 545] on span "Send Orders Now" at bounding box center [1494, 549] width 74 height 11
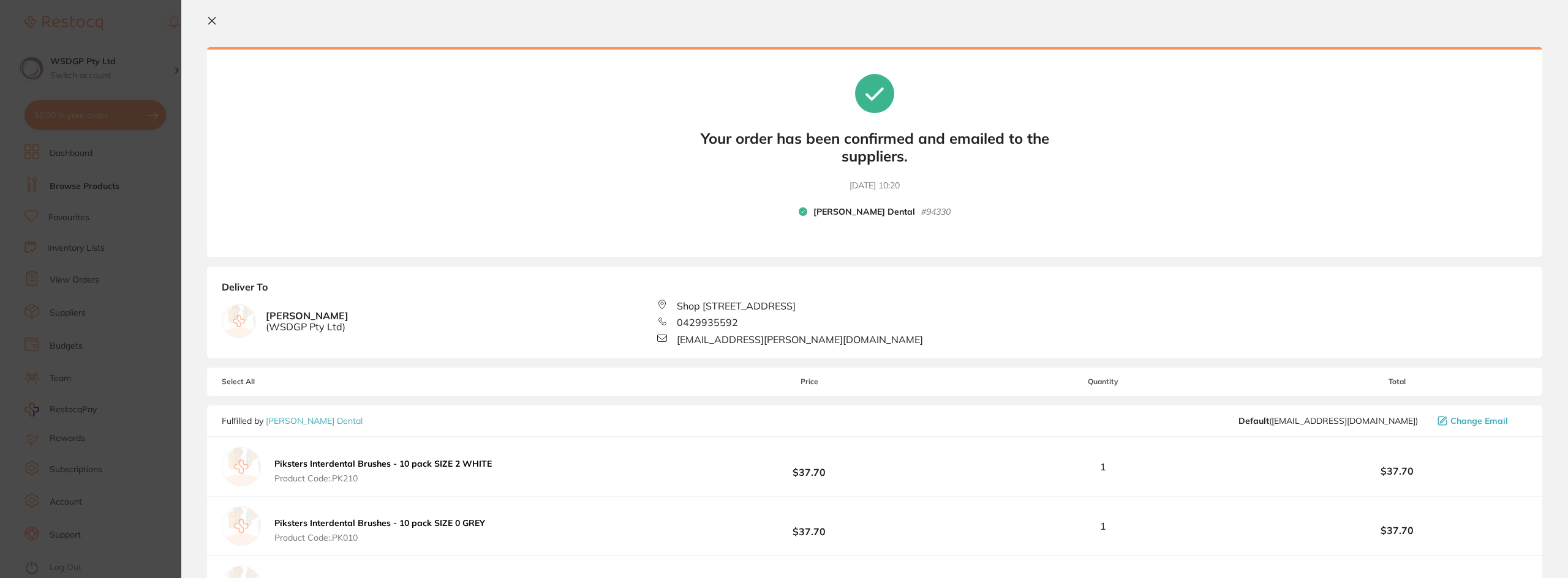
scroll to position [0, 0]
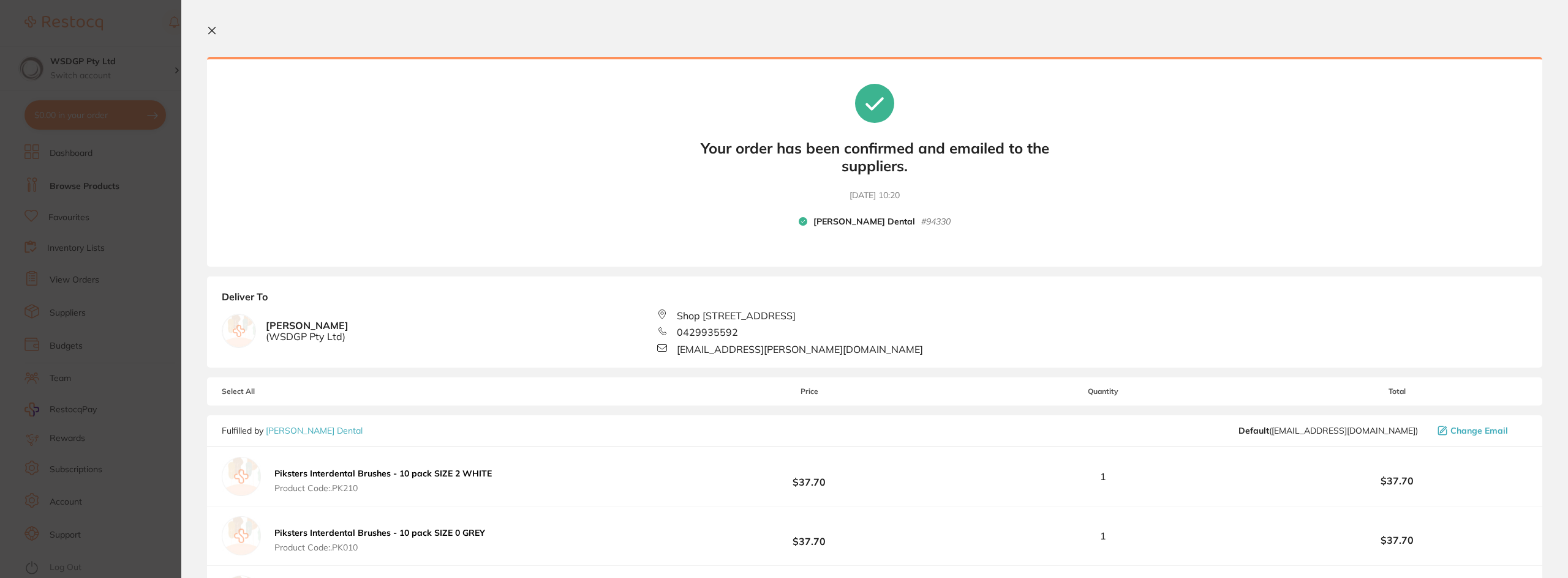
click at [212, 36] on button at bounding box center [214, 31] width 15 height 12
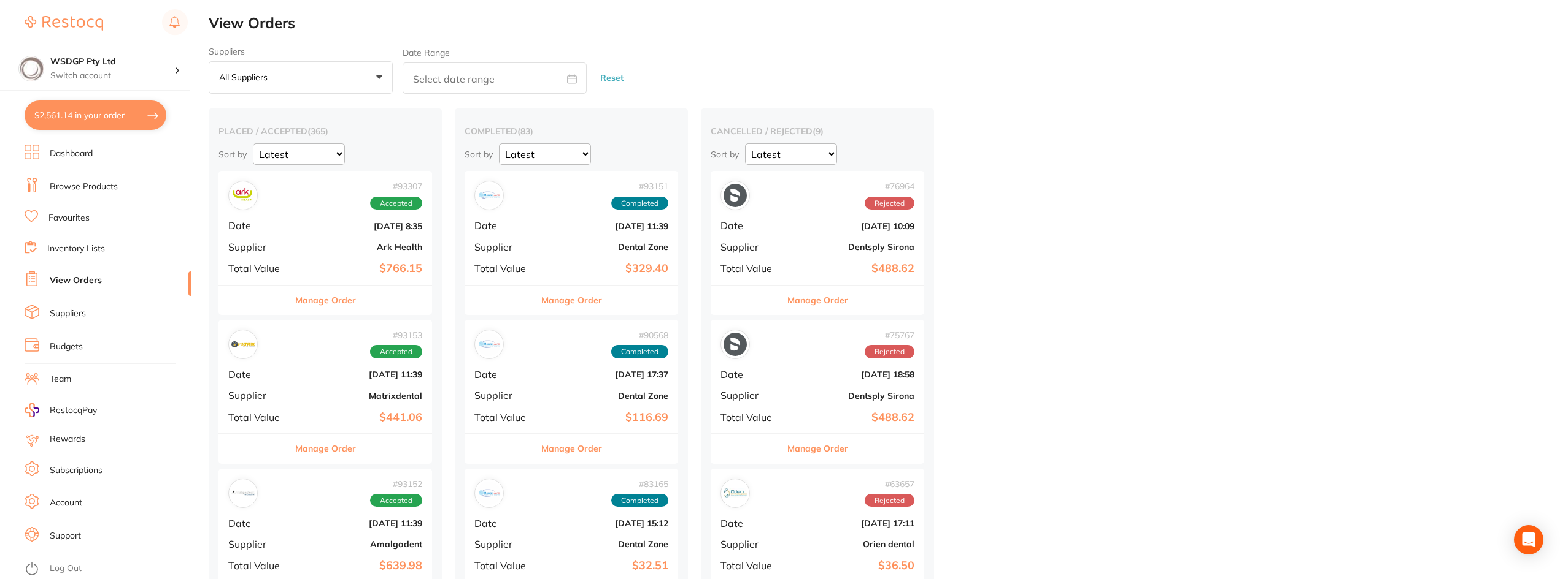
checkbox input "false"
drag, startPoint x: 74, startPoint y: 60, endPoint x: 82, endPoint y: 72, distance: 14.4
click at [75, 60] on h4 "WSDGP Pty Ltd" at bounding box center [112, 62] width 124 height 12
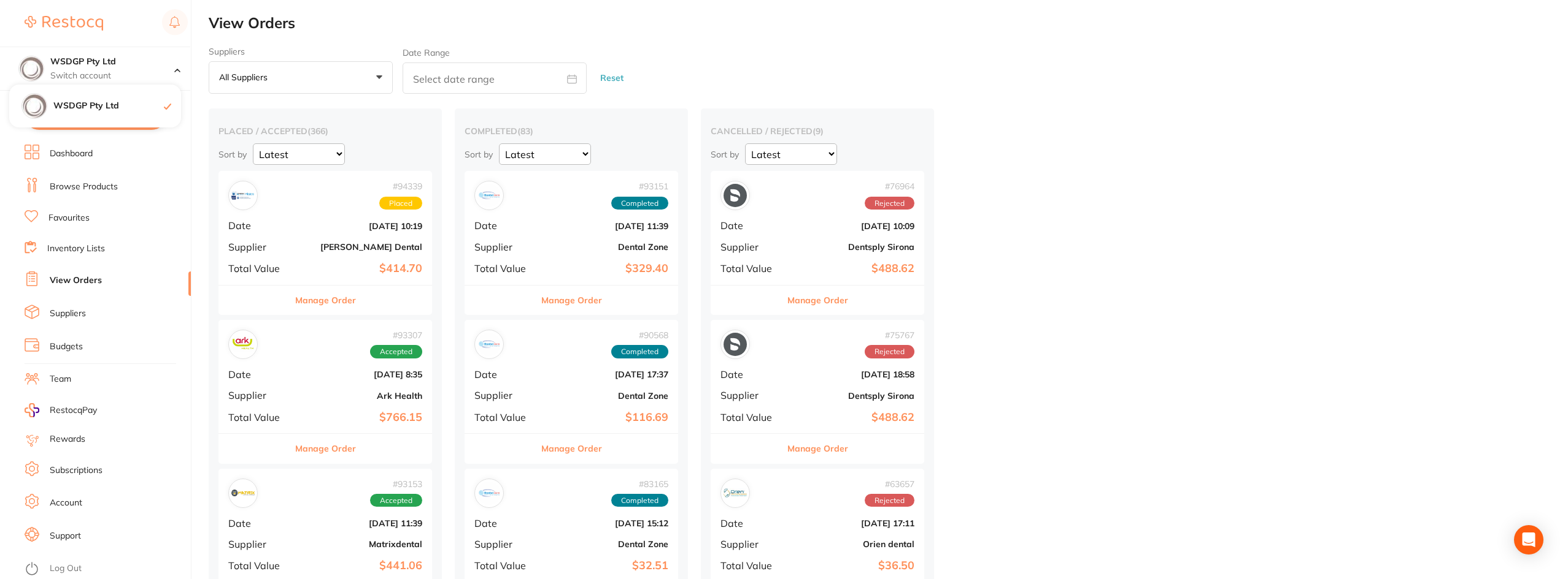
click at [74, 149] on link "Dashboard" at bounding box center [71, 154] width 43 height 12
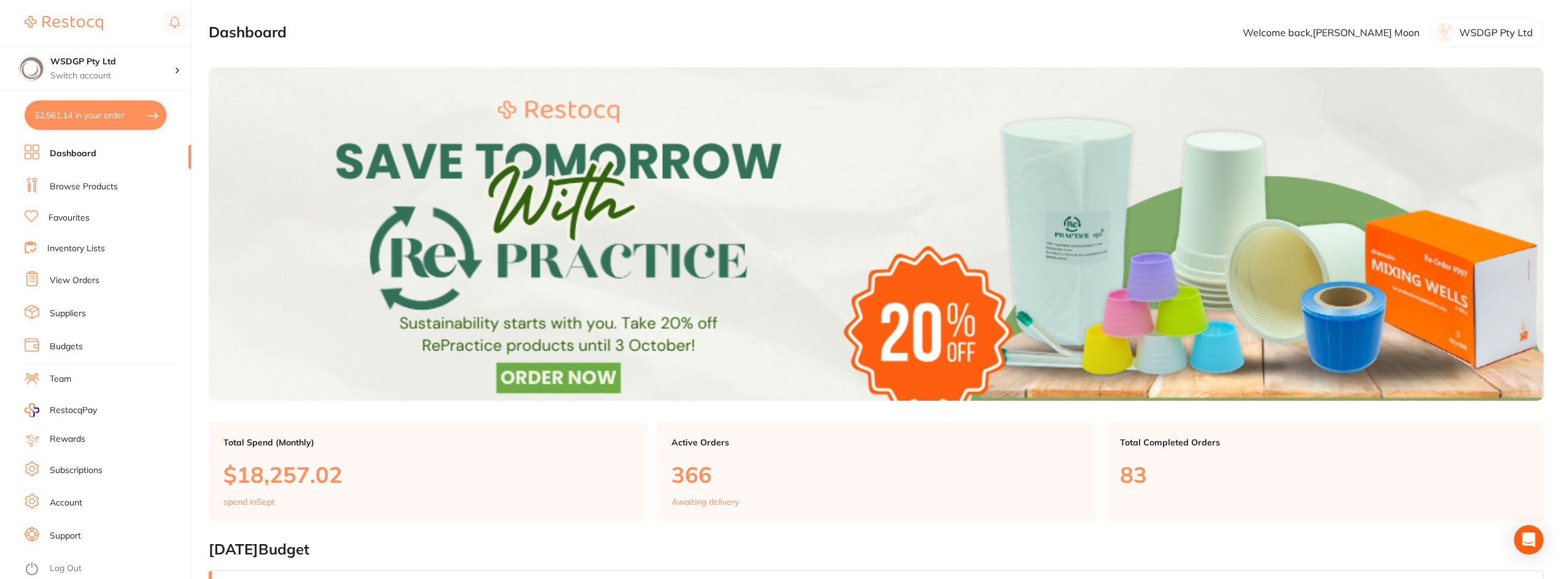
click at [65, 186] on link "Browse Products" at bounding box center [84, 187] width 68 height 12
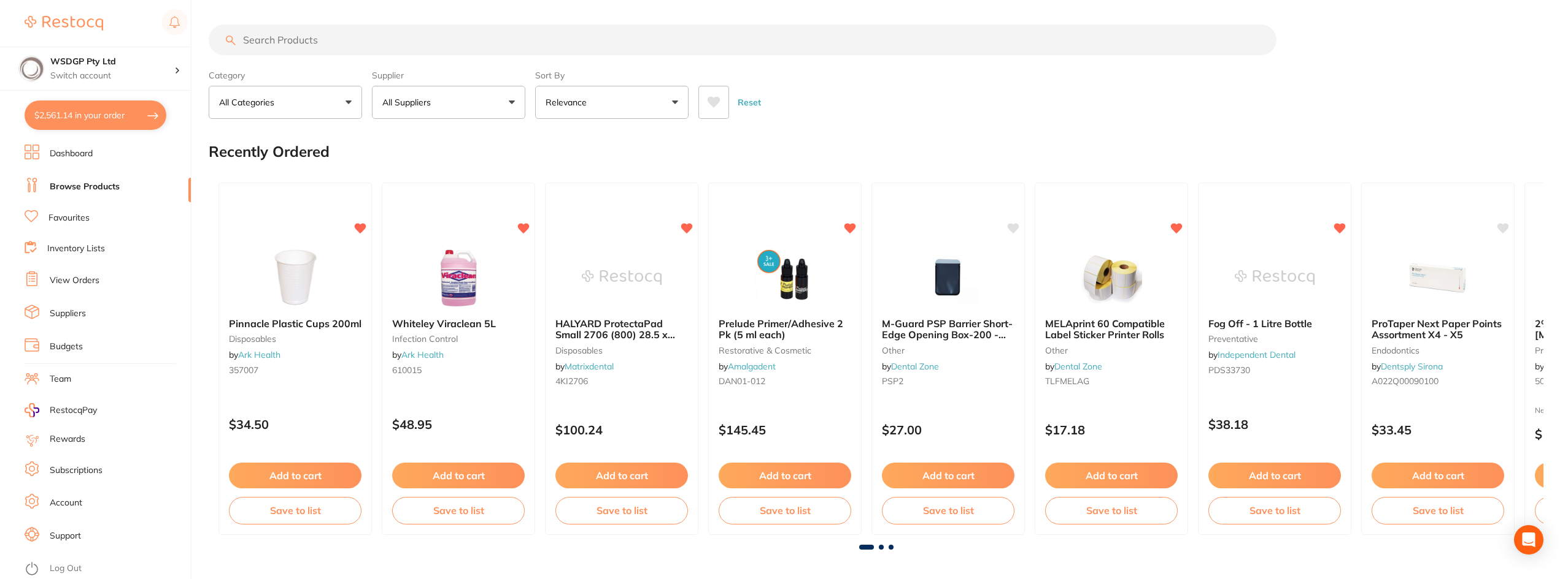
click at [310, 45] on input "search" at bounding box center [742, 40] width 1068 height 30
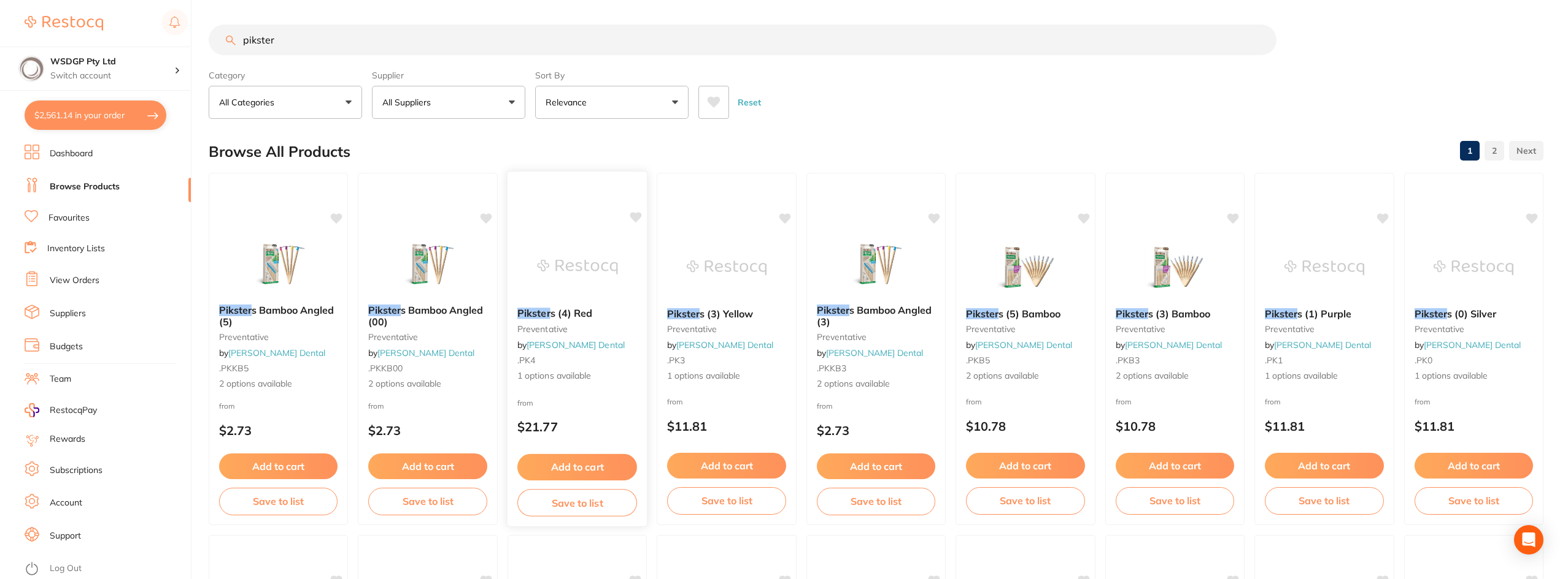
type input "pikster"
click at [554, 316] on span "s (4) Red" at bounding box center [571, 313] width 42 height 12
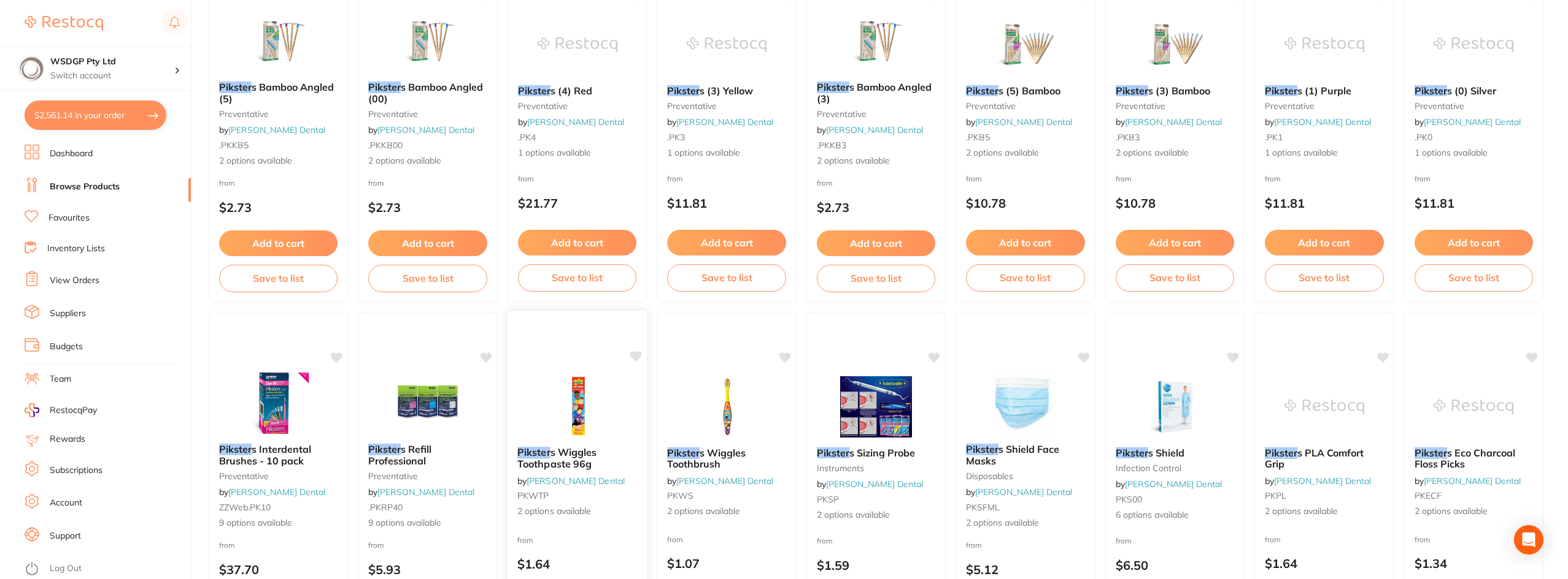
scroll to position [246, 0]
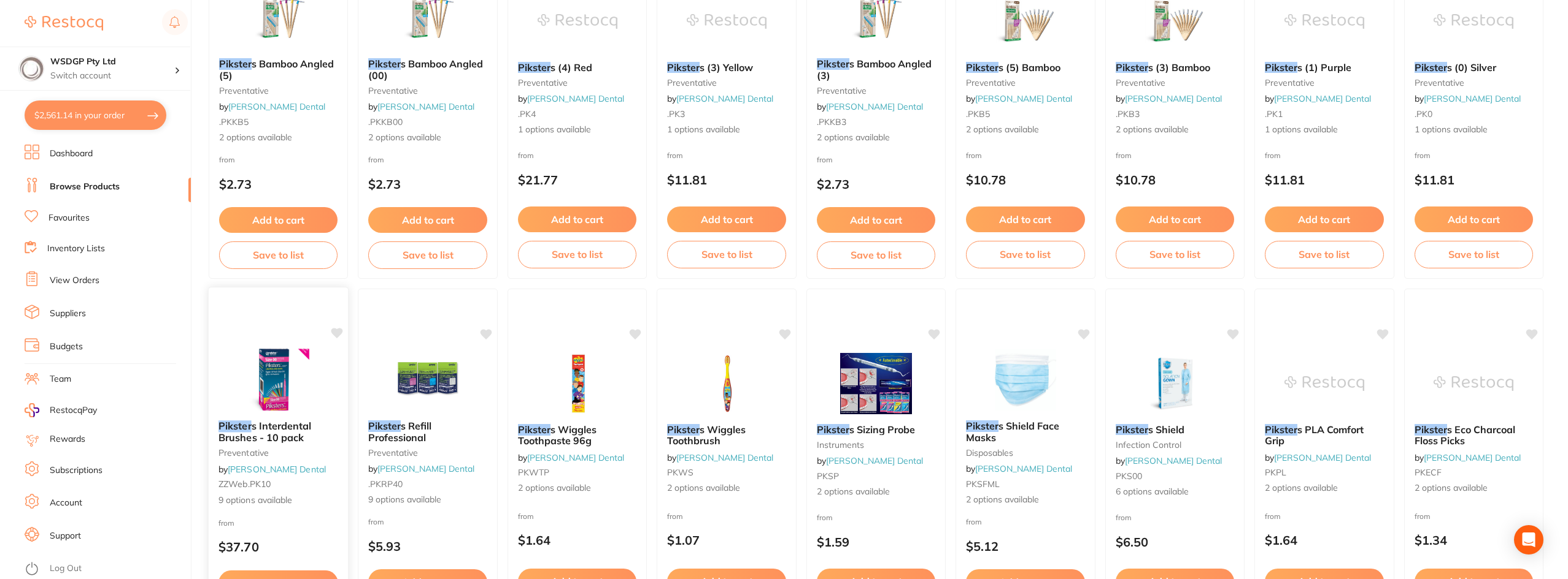
click at [267, 416] on div "Pikster s Interdental Brushes - 10 pack preventative by [PERSON_NAME] Dental ZZ…" at bounding box center [278, 464] width 140 height 106
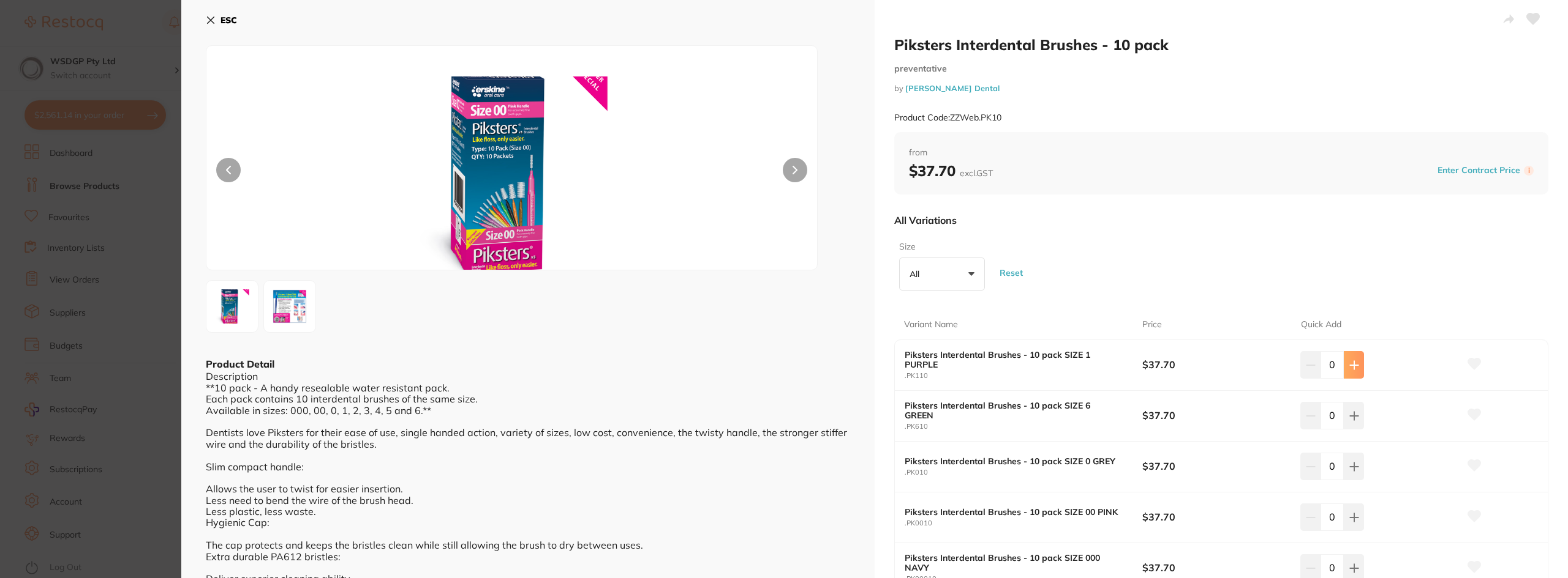
click at [1349, 361] on icon at bounding box center [1354, 365] width 10 height 10
type input "1"
click at [1344, 419] on button at bounding box center [1354, 415] width 20 height 27
type input "1"
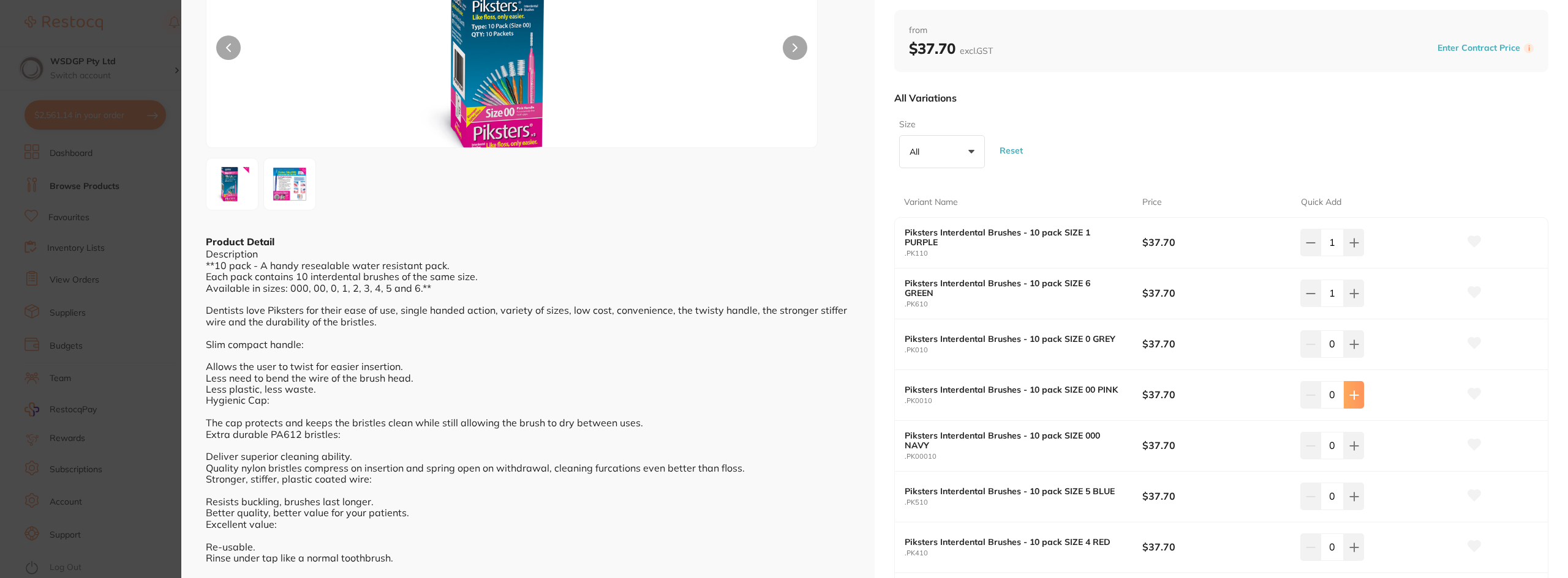
drag, startPoint x: 1353, startPoint y: 335, endPoint x: 1353, endPoint y: 401, distance: 66.0
click at [1355, 336] on button at bounding box center [1354, 344] width 20 height 27
type input "1"
drag, startPoint x: 1350, startPoint y: 400, endPoint x: 1351, endPoint y: 413, distance: 13.0
click at [1350, 401] on button at bounding box center [1354, 394] width 20 height 27
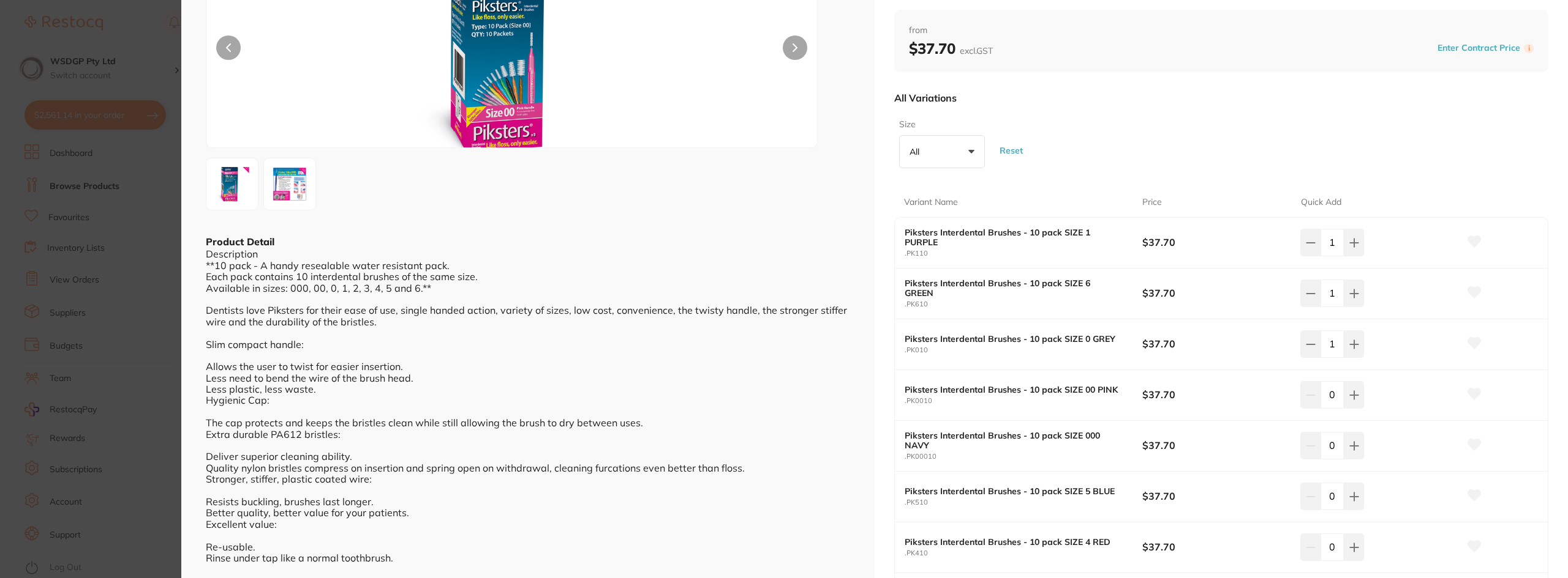
type input "1"
click at [1351, 454] on button at bounding box center [1354, 445] width 20 height 27
type input "1"
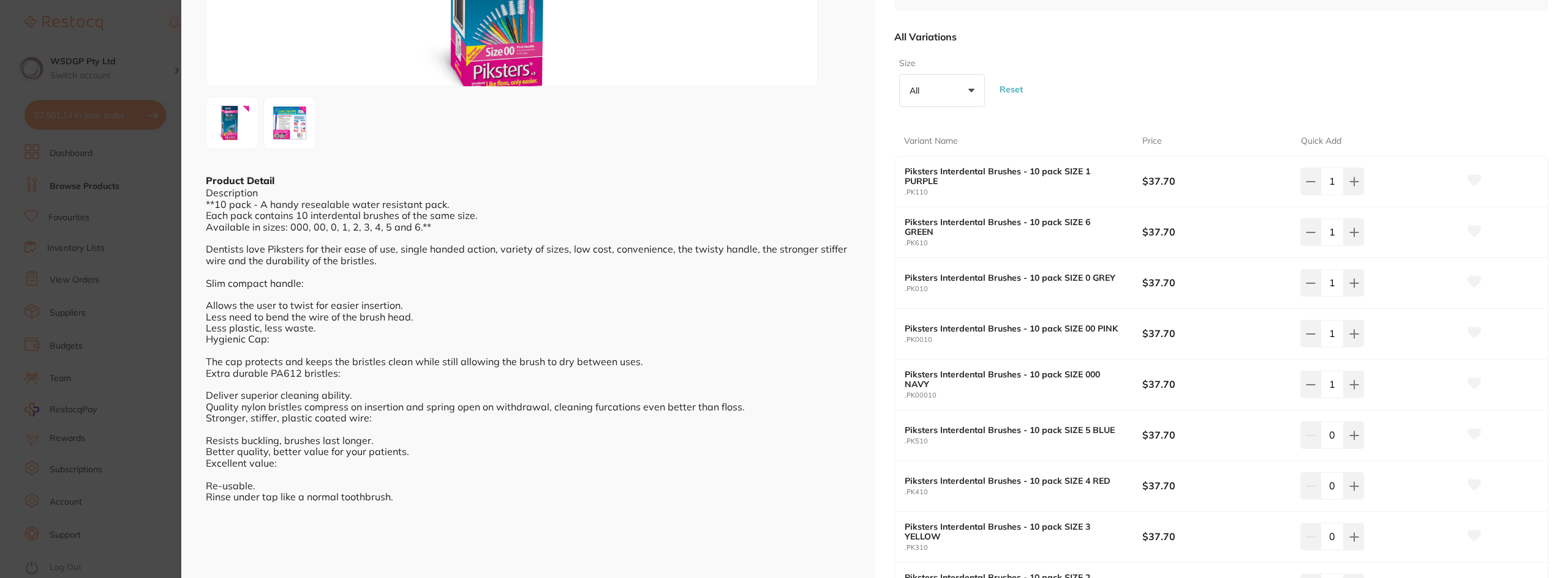
click at [1353, 421] on div "Piksters Interdental Brushes - 10 pack SIZE 5 BLUE .PK510 $37.70 0" at bounding box center [1221, 435] width 653 height 50
click at [1350, 487] on icon at bounding box center [1354, 486] width 10 height 10
type input "1"
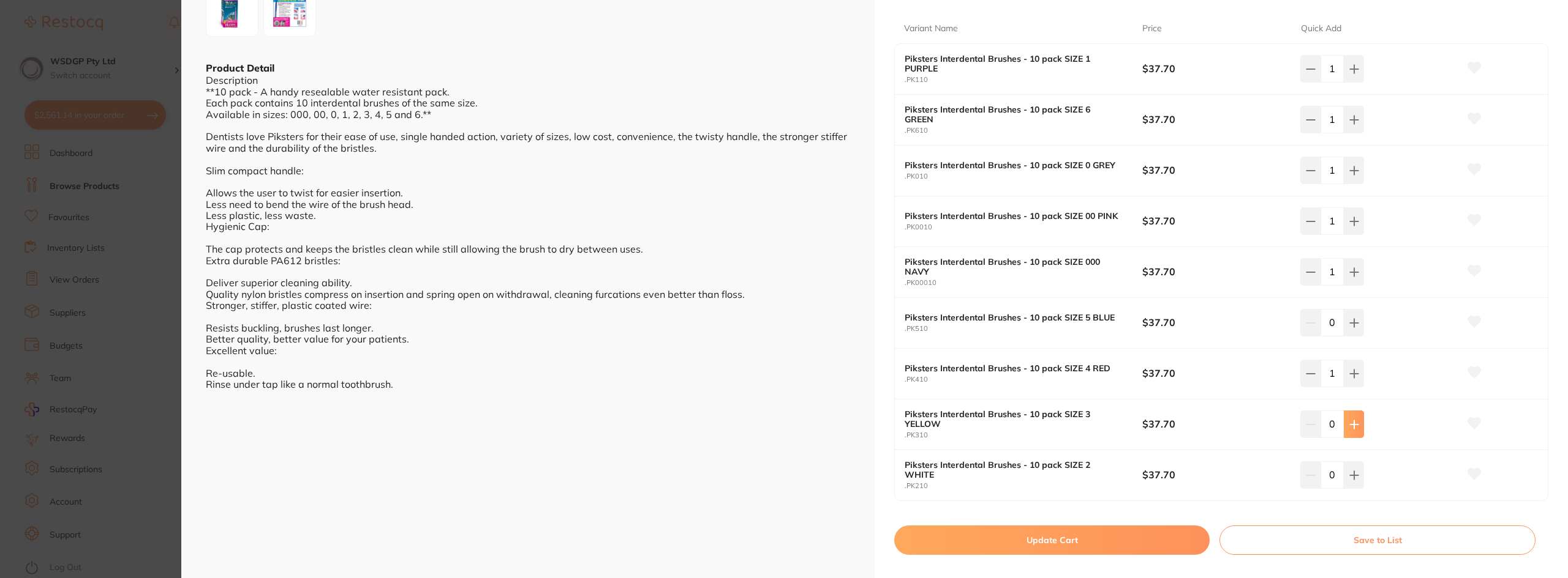
scroll to position [306, 0]
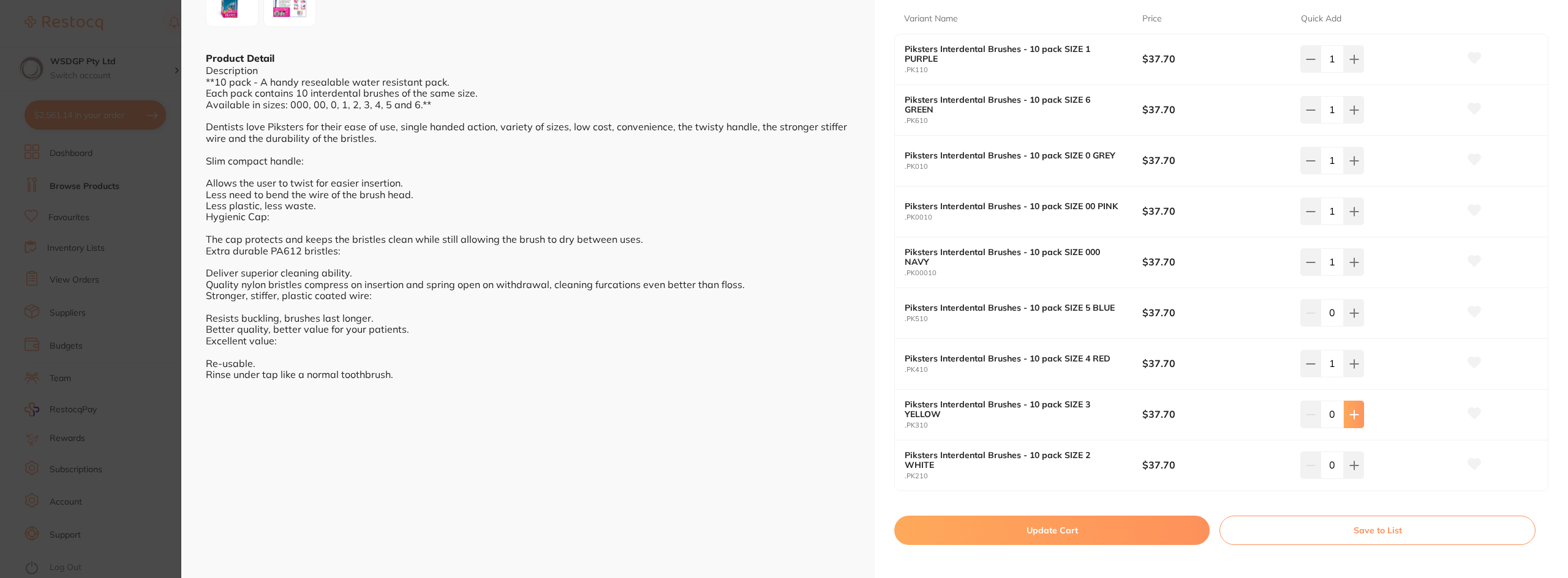
click at [1344, 407] on button at bounding box center [1354, 414] width 20 height 27
type input "1"
click at [1348, 323] on button at bounding box center [1354, 313] width 20 height 27
type input "1"
click at [1353, 472] on button at bounding box center [1354, 465] width 20 height 27
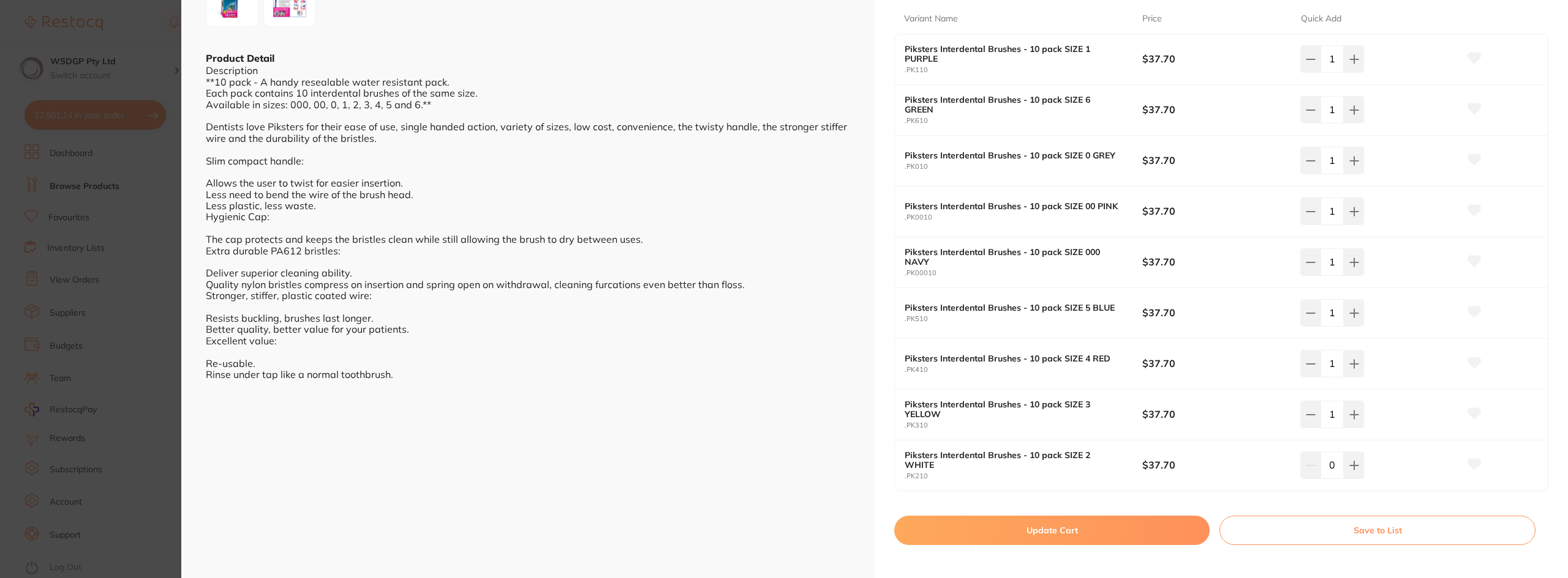
type input "1"
click at [1088, 528] on button "Update Cart" at bounding box center [1052, 531] width 315 height 29
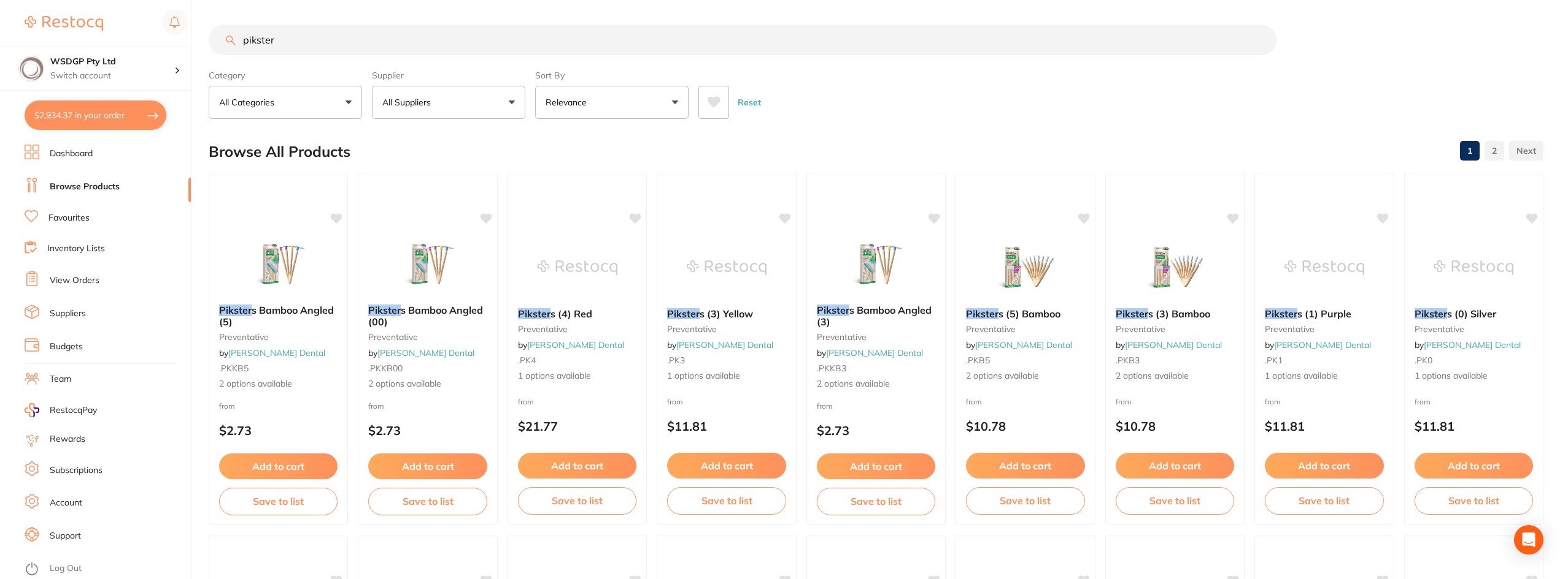
click at [57, 113] on button "$2,934.37 in your order" at bounding box center [96, 115] width 142 height 30
checkbox input "true"
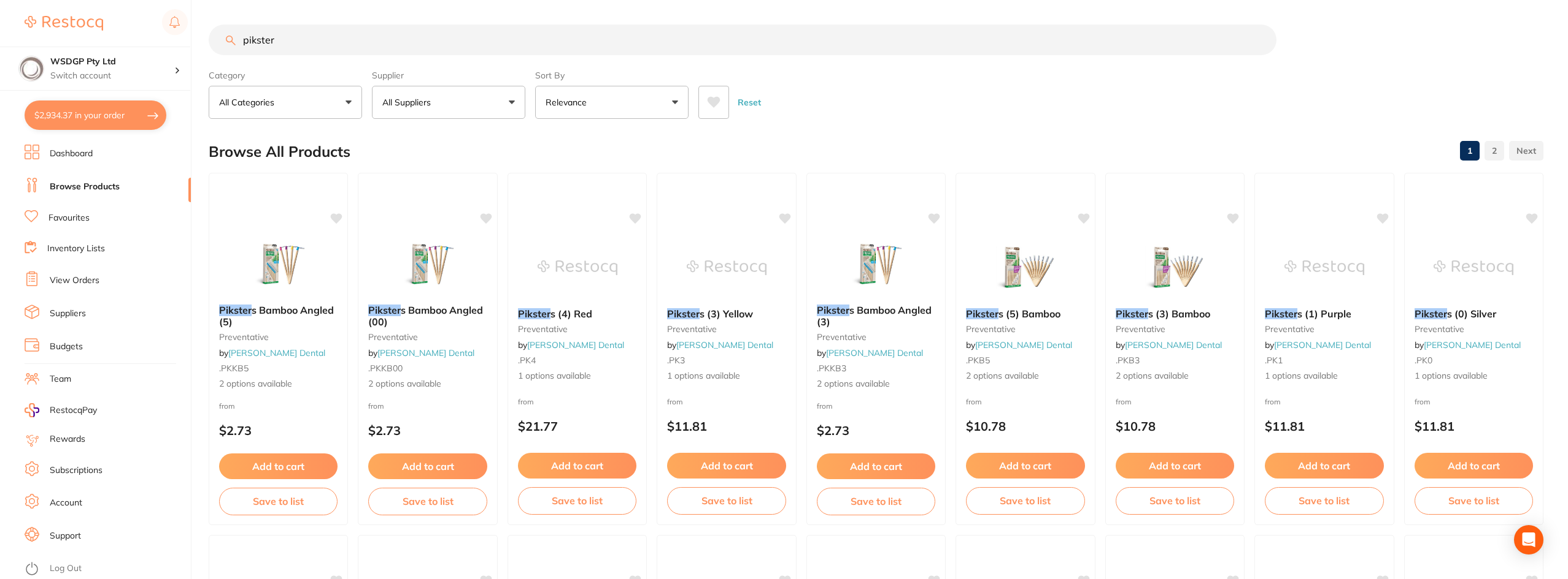
checkbox input "true"
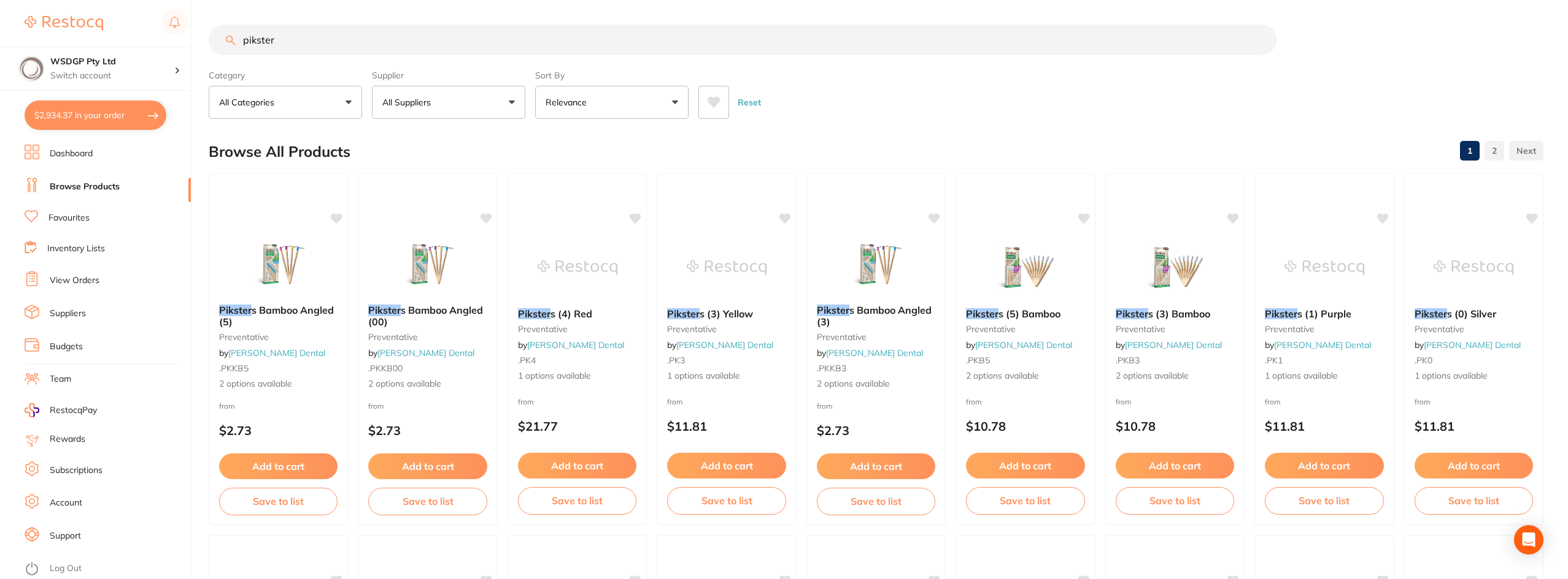
checkbox input "true"
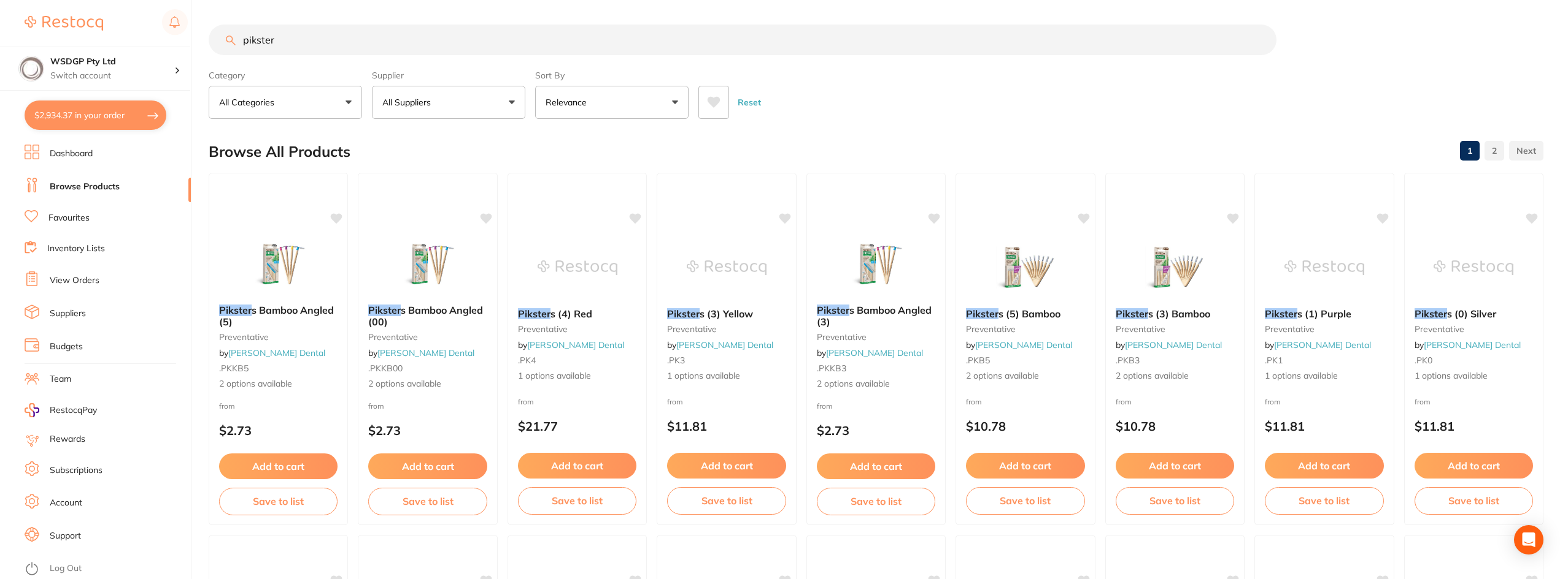
checkbox input "true"
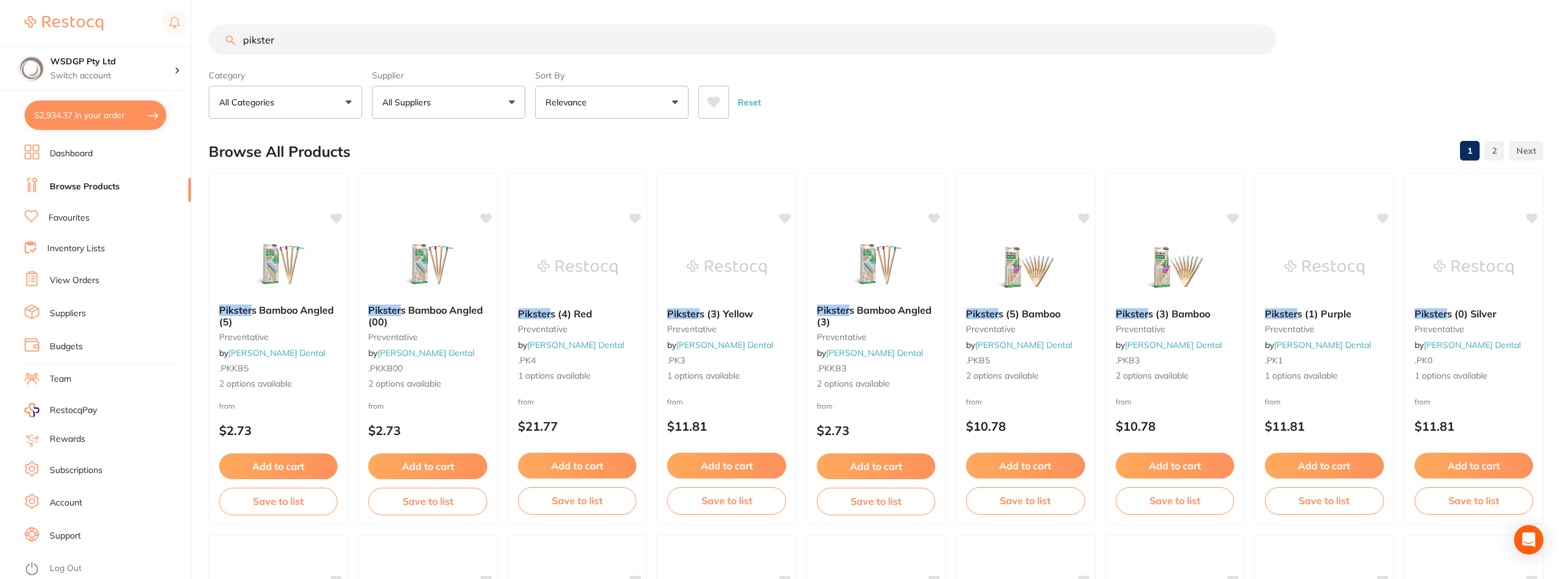
checkbox input "true"
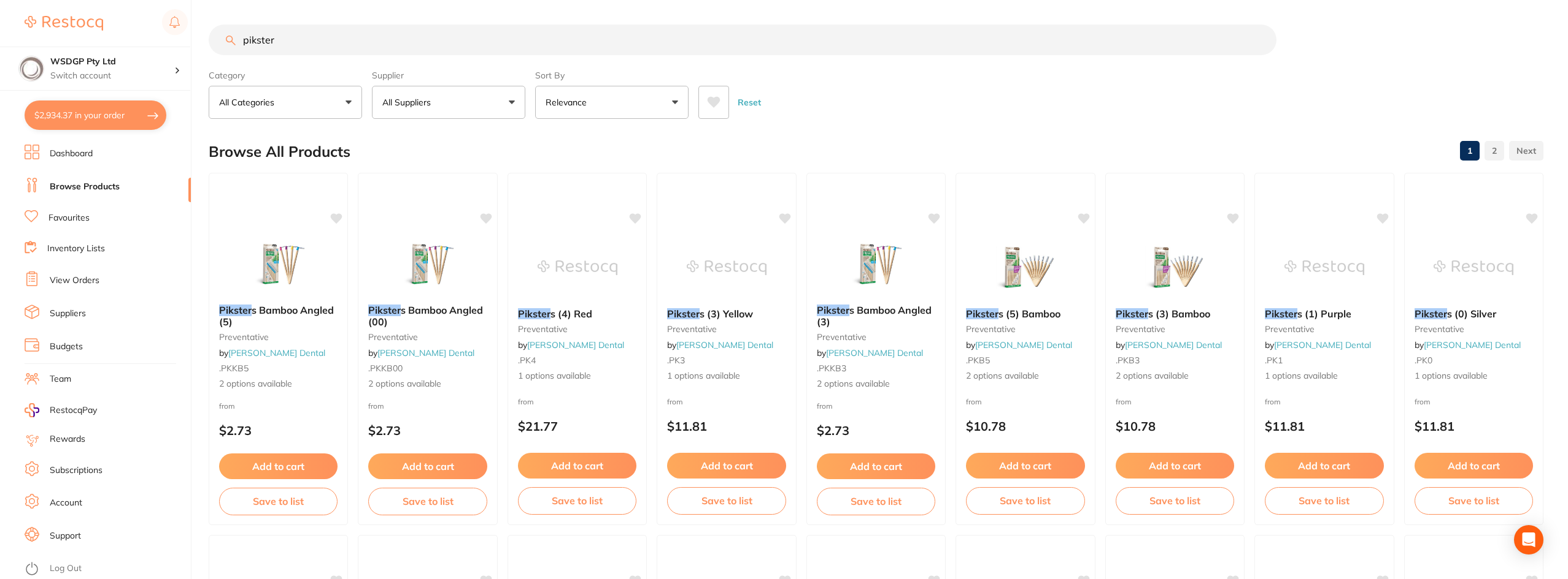
checkbox input "true"
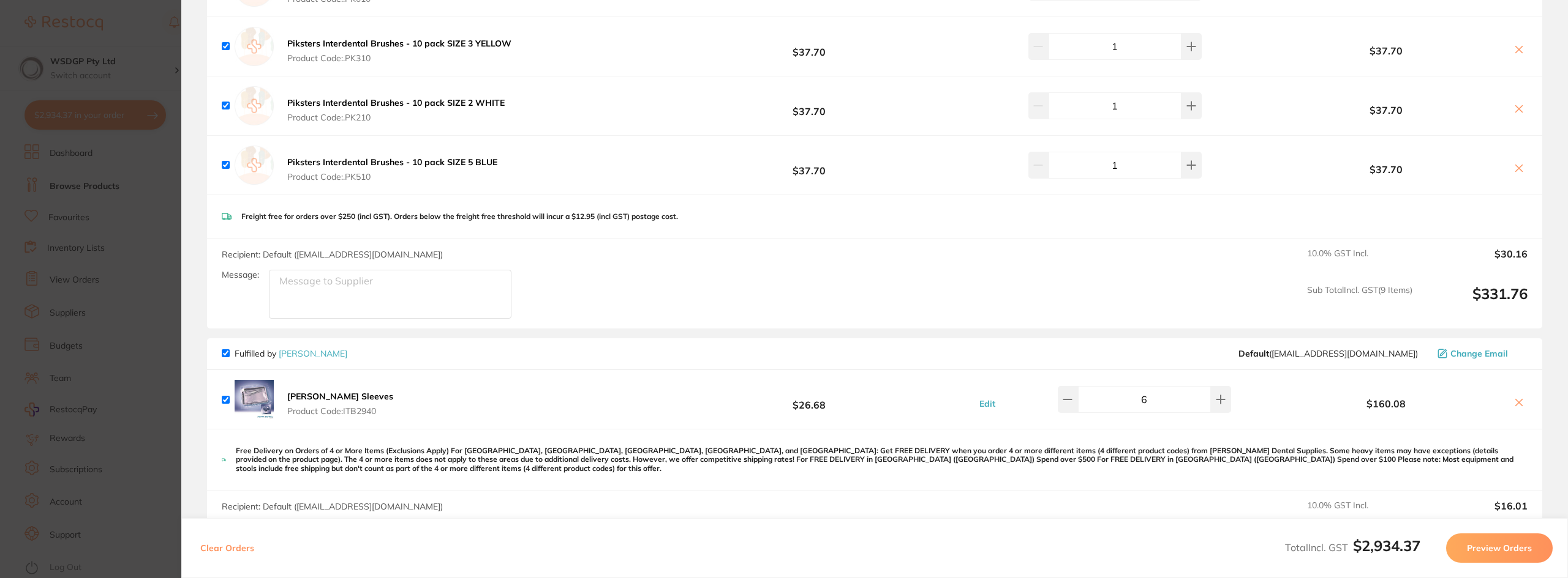
click at [224, 356] on input "checkbox" at bounding box center [226, 353] width 8 height 8
checkbox input "false"
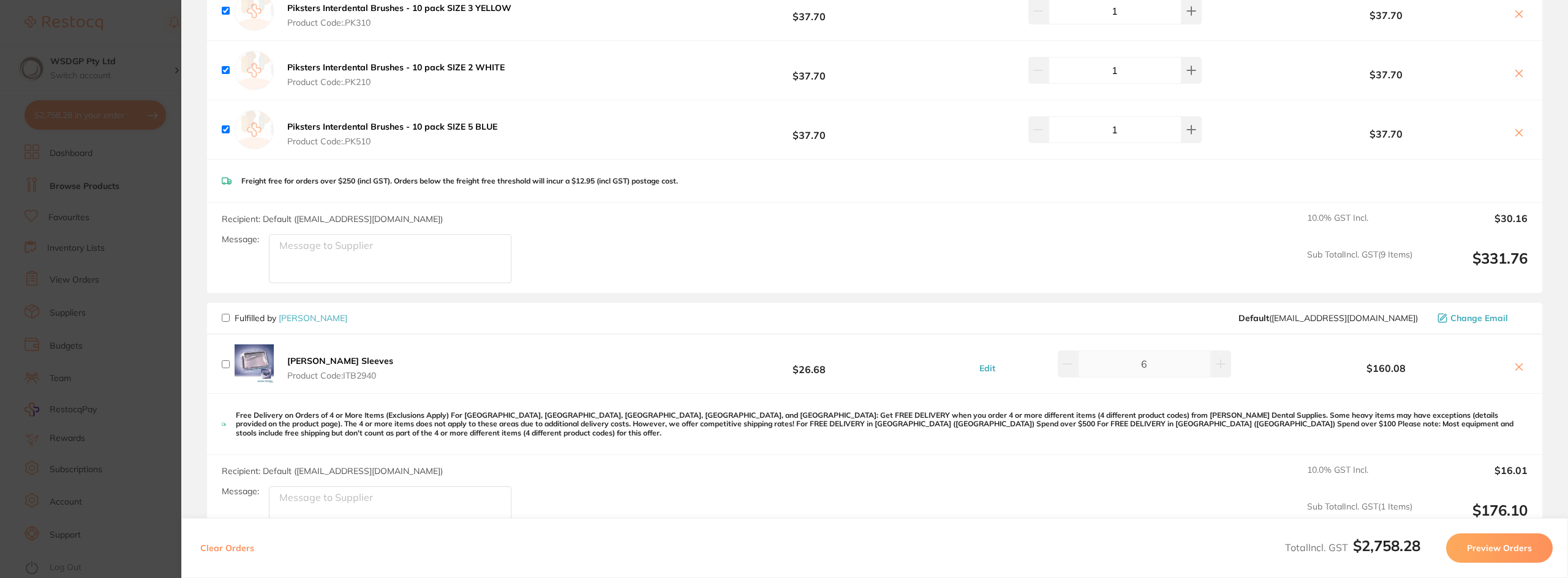
scroll to position [612, 0]
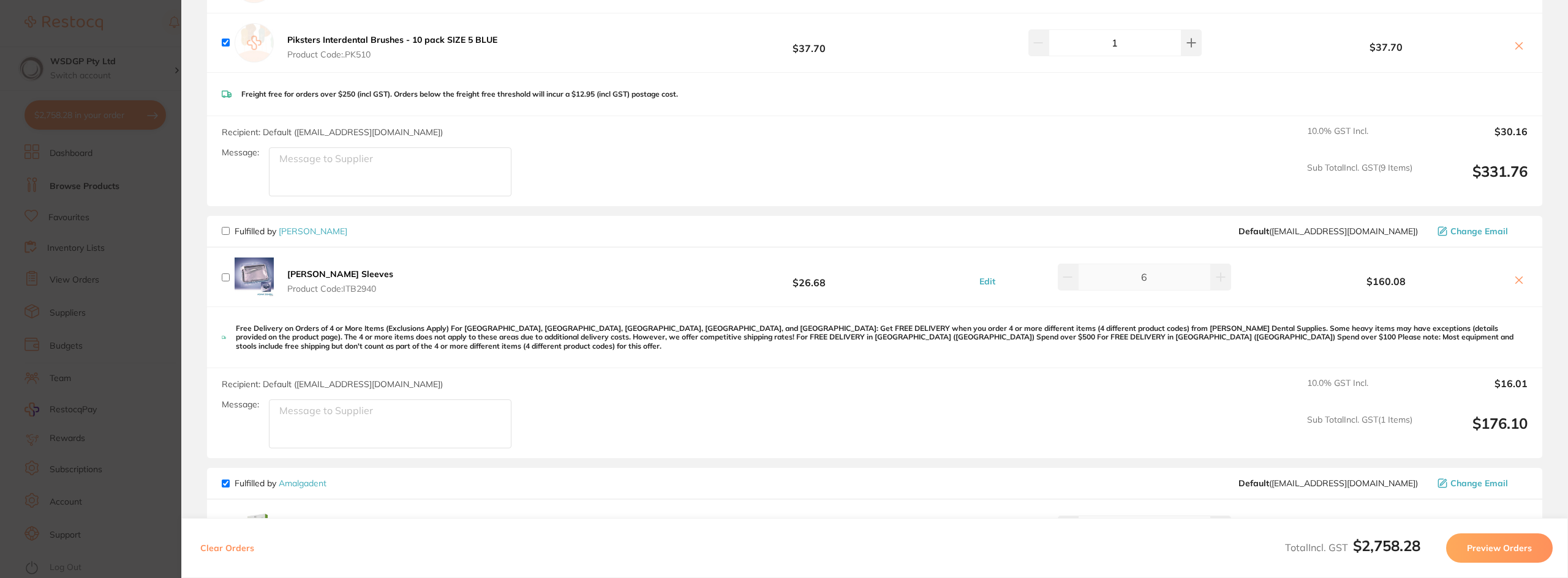
click at [228, 479] on input "checkbox" at bounding box center [226, 483] width 8 height 8
checkbox input "false"
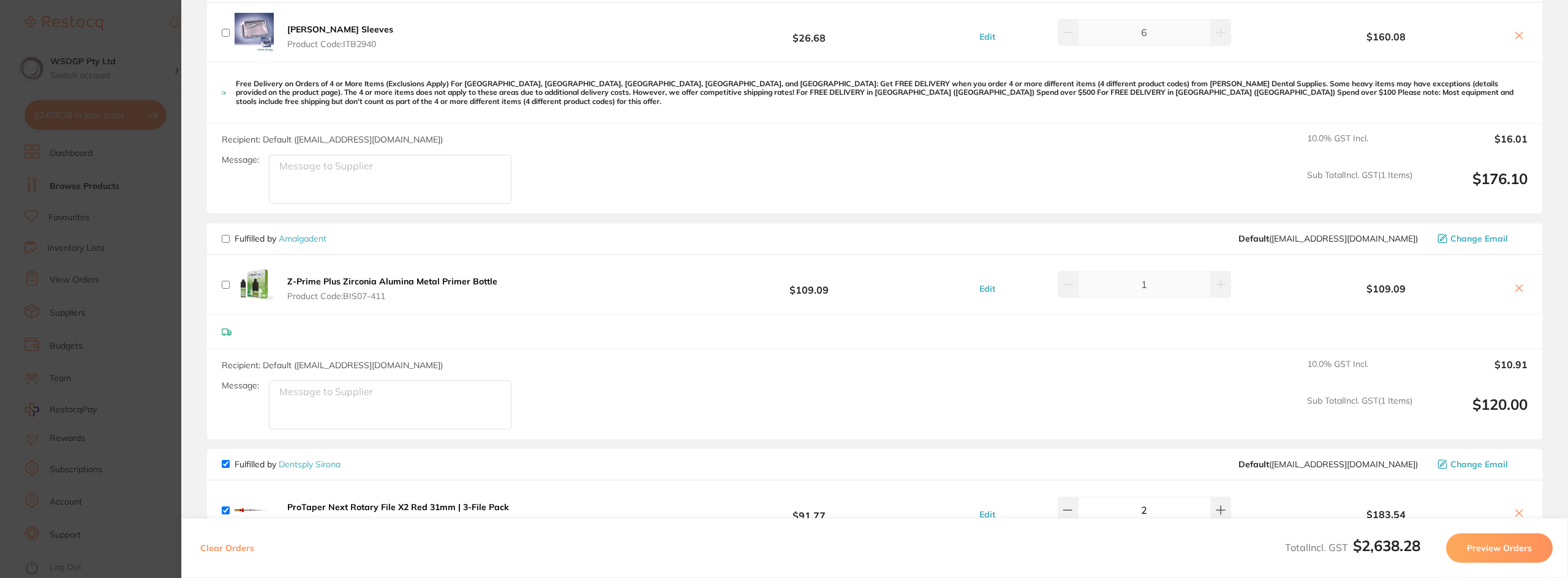
click at [227, 469] on span "Fulfilled by Dentsply Sirona" at bounding box center [281, 465] width 119 height 11
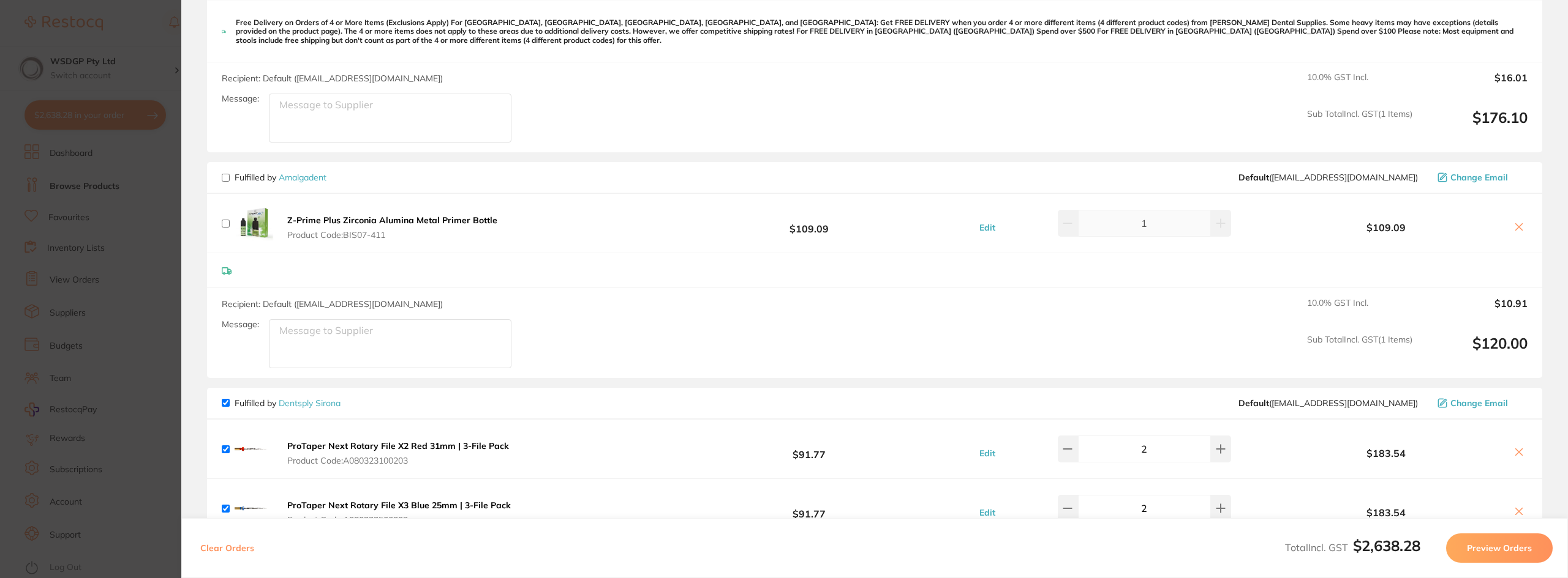
click at [228, 403] on input "checkbox" at bounding box center [226, 403] width 8 height 8
checkbox input "false"
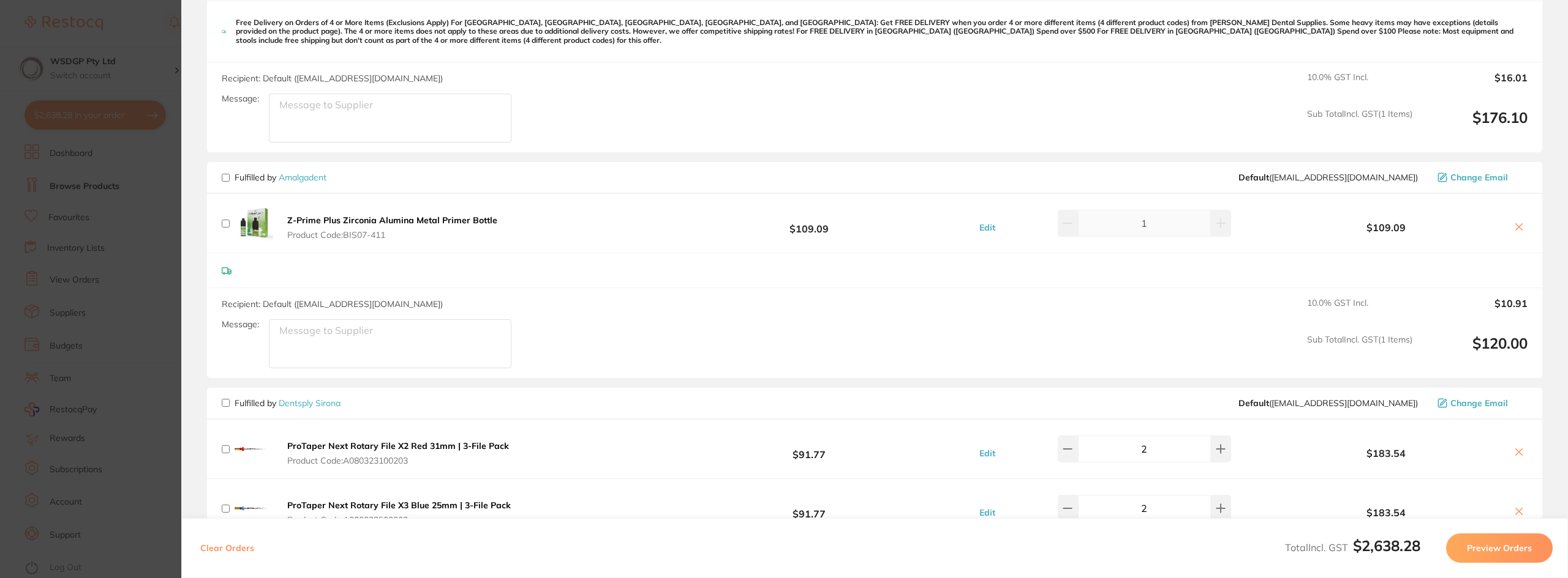
checkbox input "false"
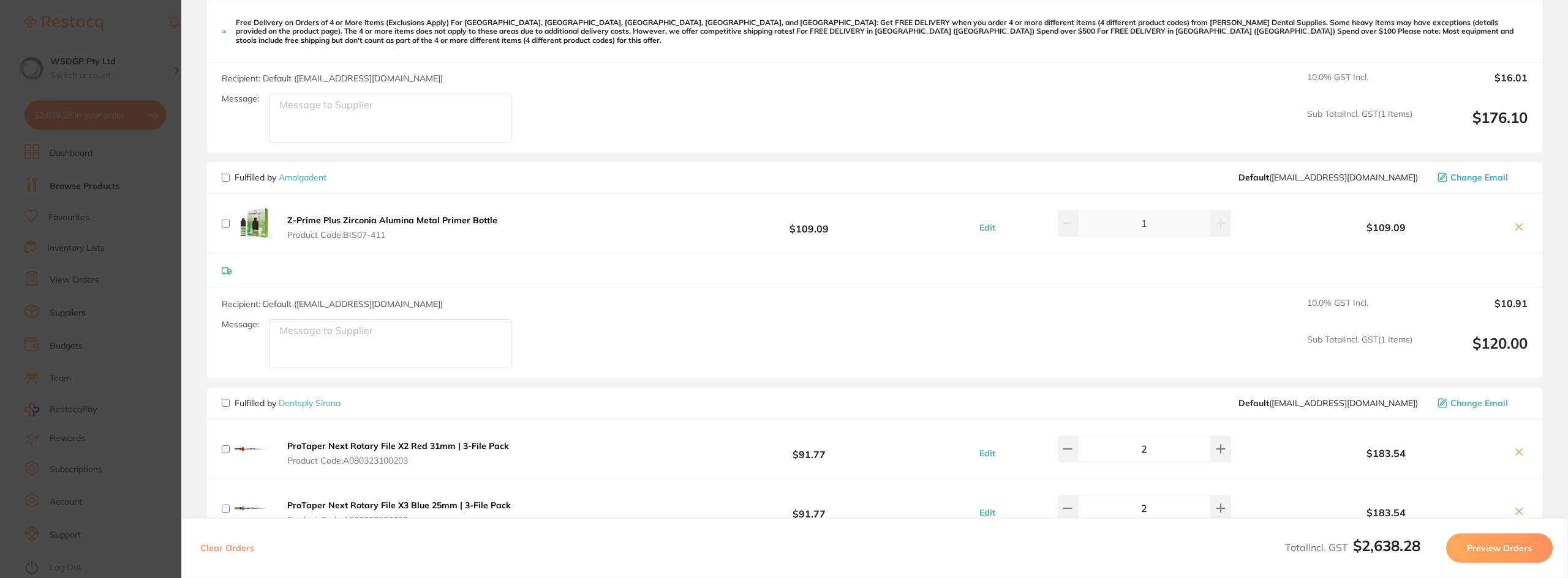
checkbox input "false"
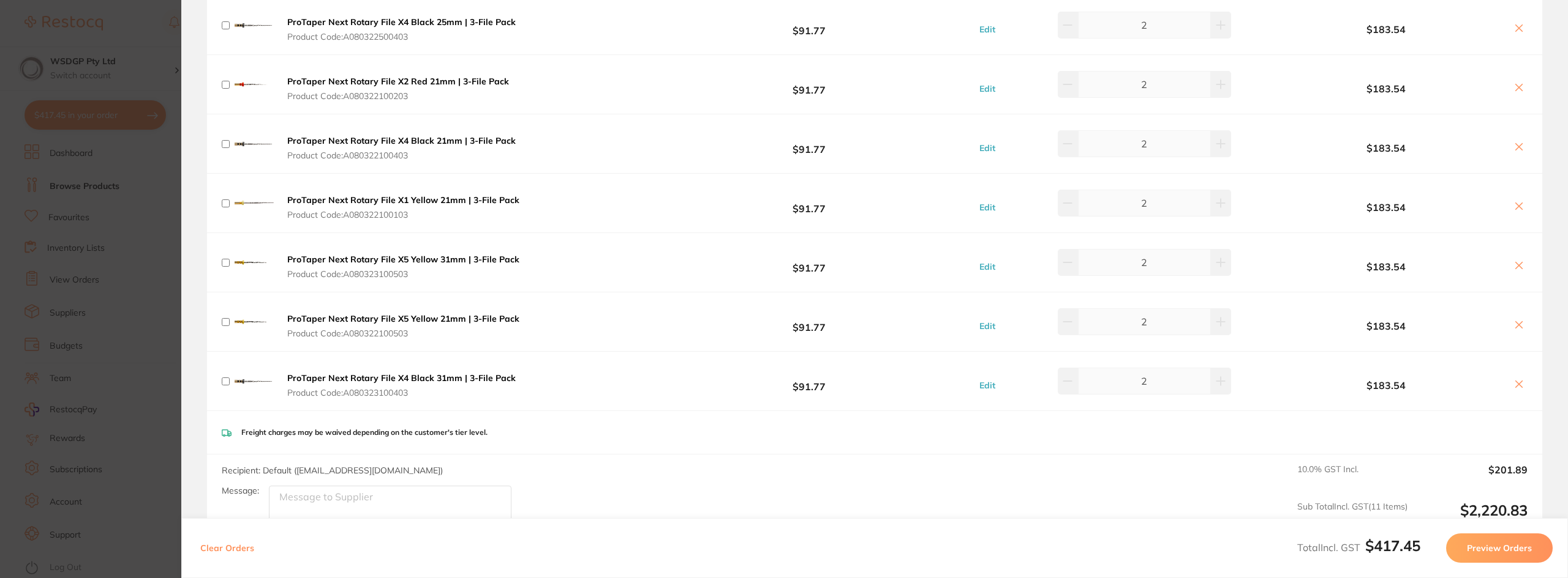
scroll to position [1775, 0]
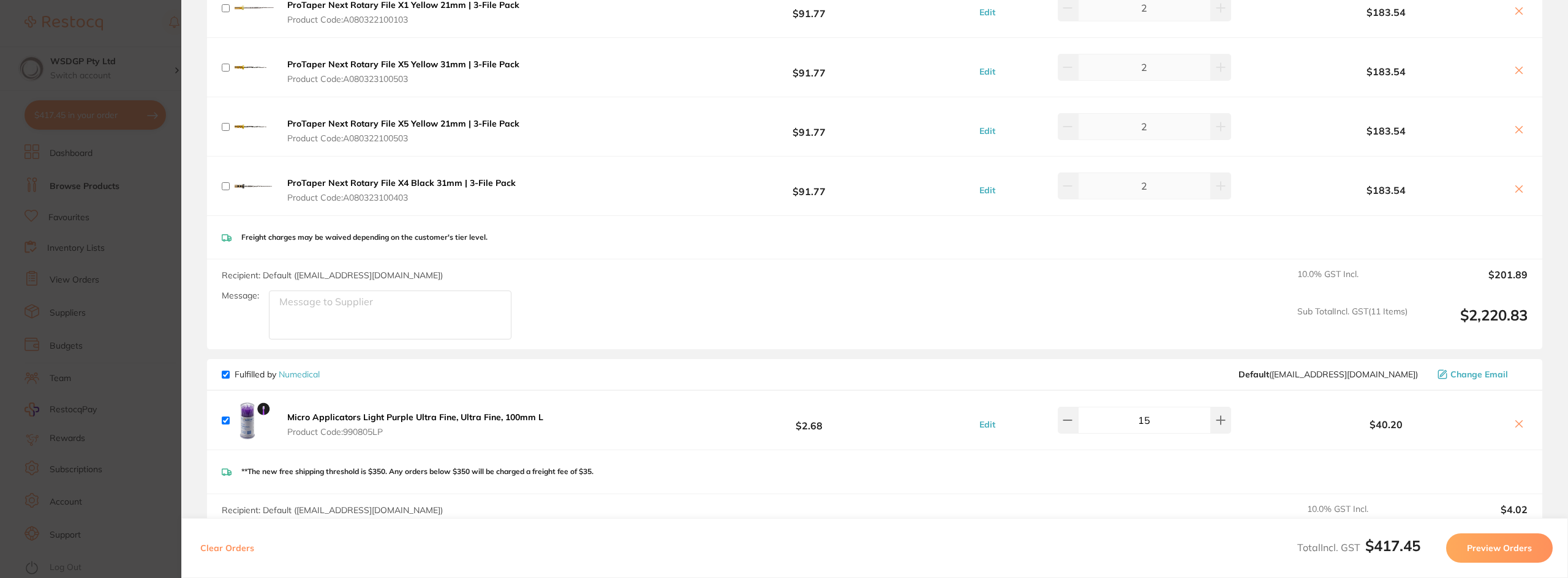
click at [228, 380] on span "Fulfilled by Numedical" at bounding box center [271, 375] width 98 height 11
click at [227, 376] on input "checkbox" at bounding box center [226, 375] width 8 height 8
checkbox input "false"
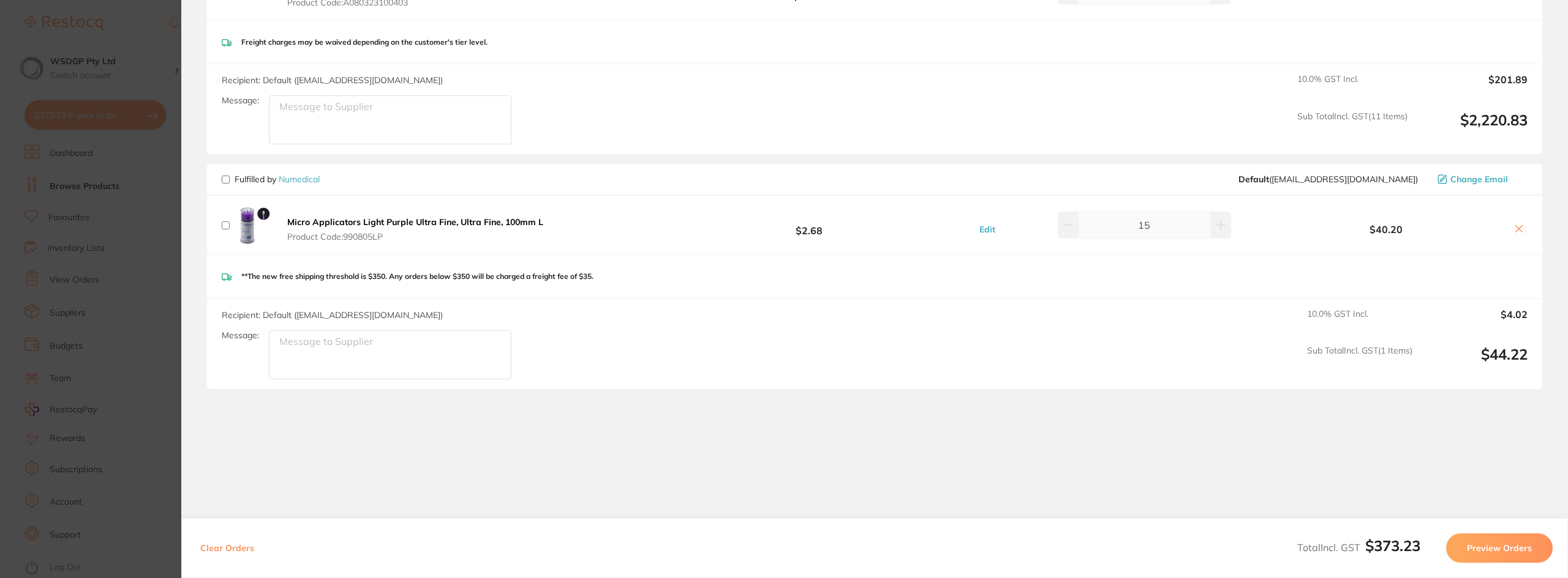
scroll to position [1980, 0]
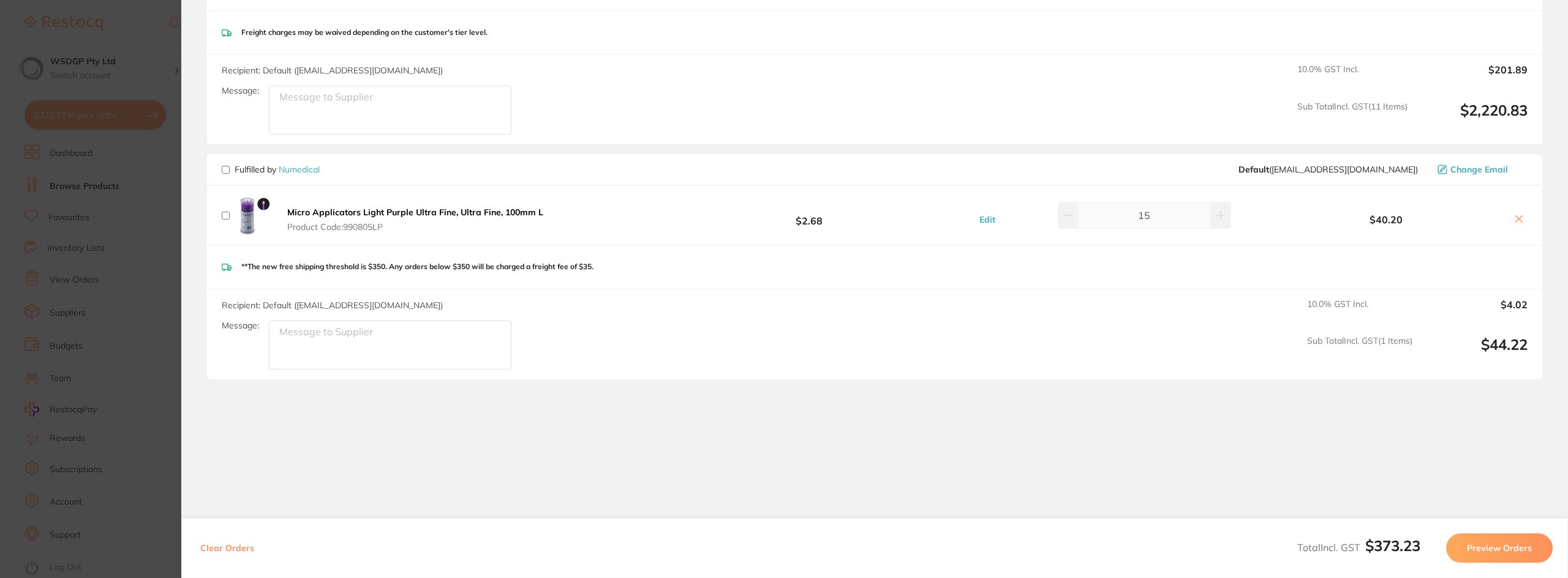
click at [1495, 548] on button "Preview Orders" at bounding box center [1499, 549] width 106 height 29
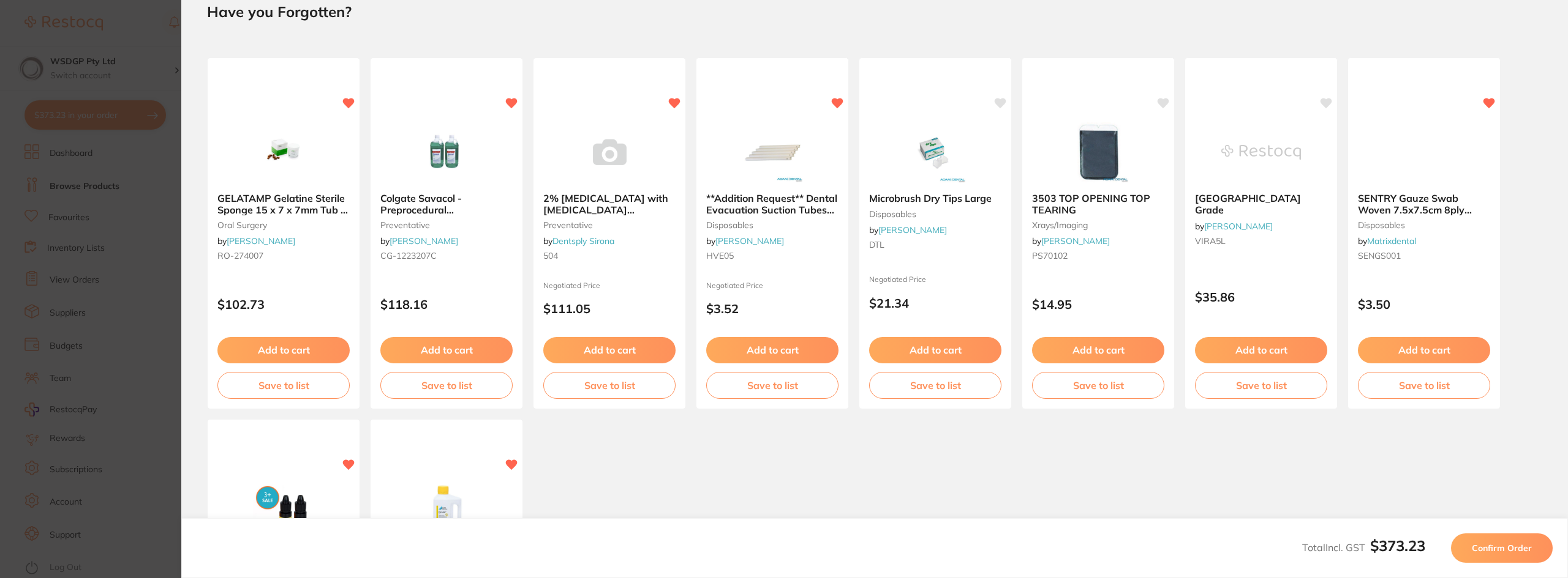
scroll to position [0, 0]
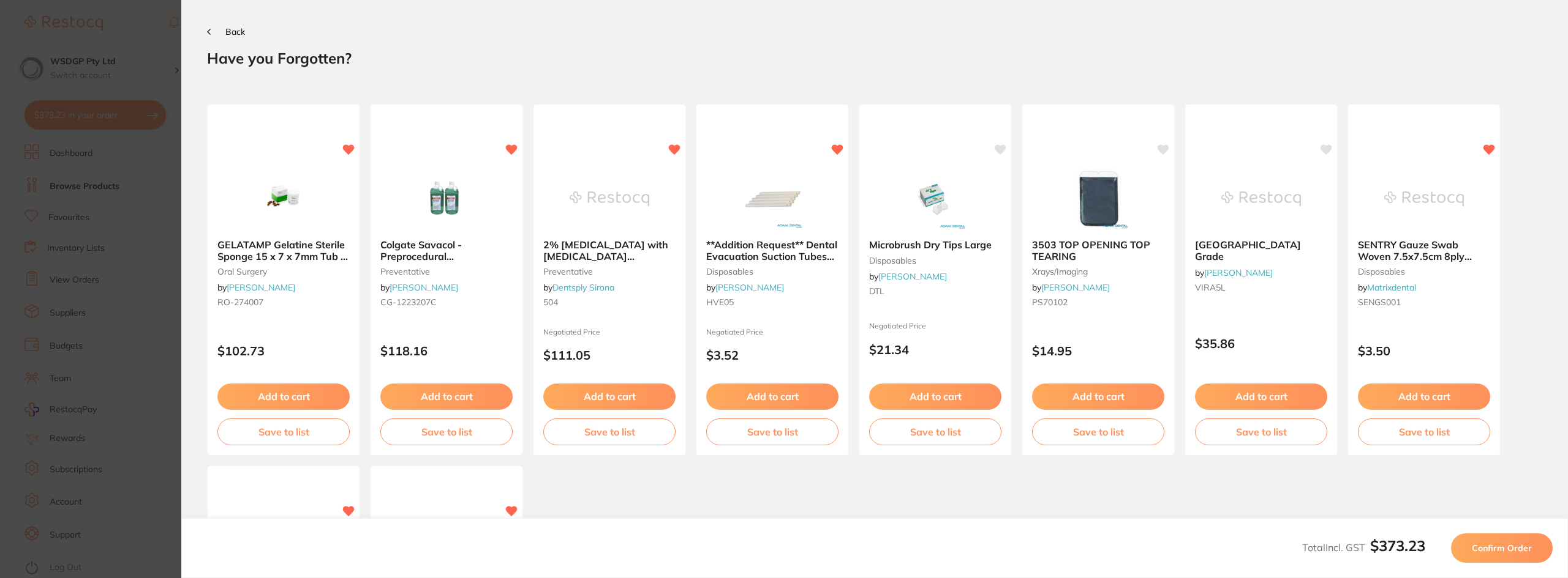
click at [1495, 548] on span "Confirm Order" at bounding box center [1501, 549] width 60 height 11
